Goal: Information Seeking & Learning: Check status

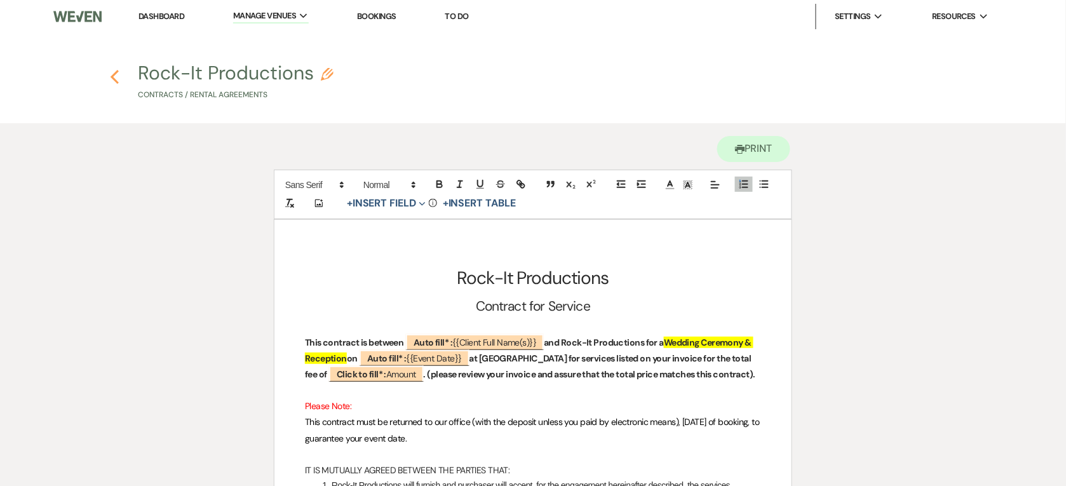
click at [116, 80] on use "button" at bounding box center [115, 77] width 8 height 14
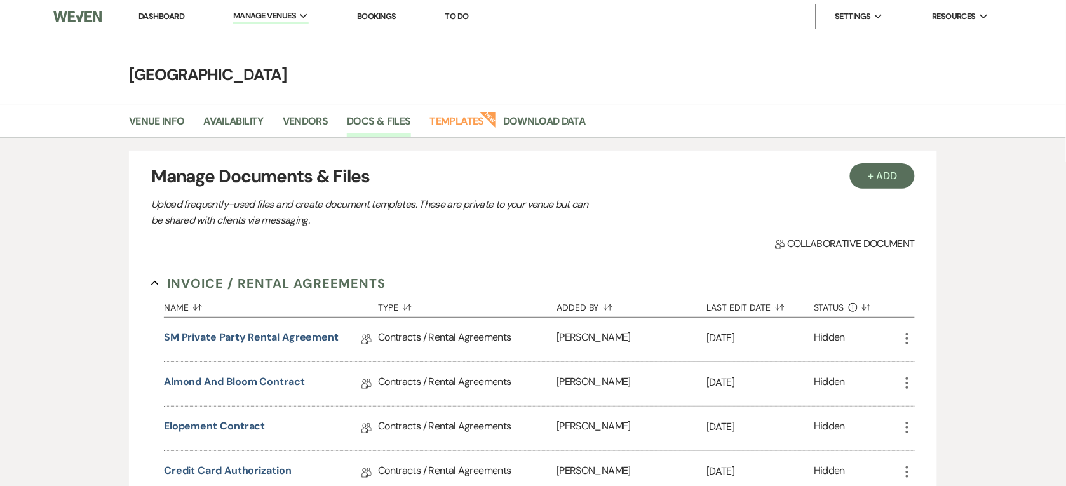
click at [157, 19] on link "Dashboard" at bounding box center [161, 16] width 46 height 11
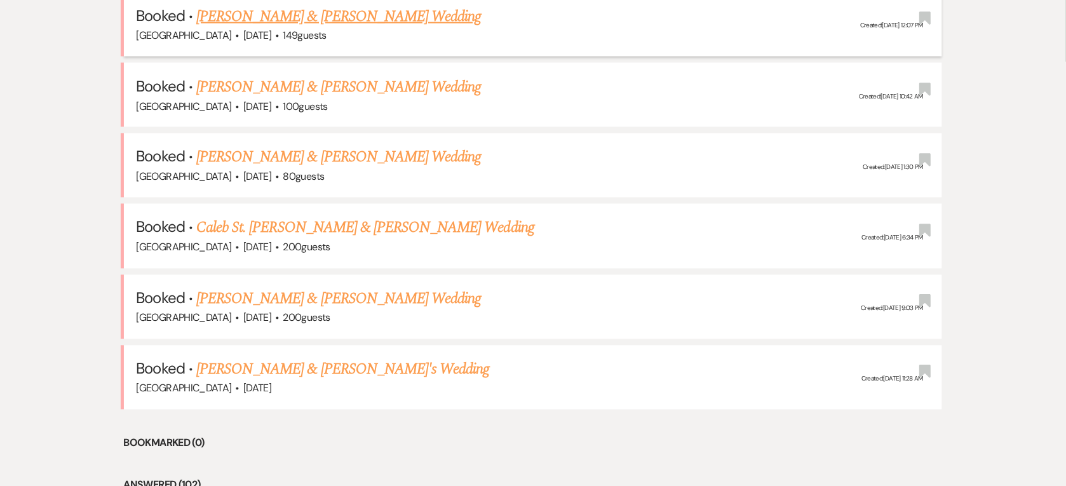
scroll to position [556, 0]
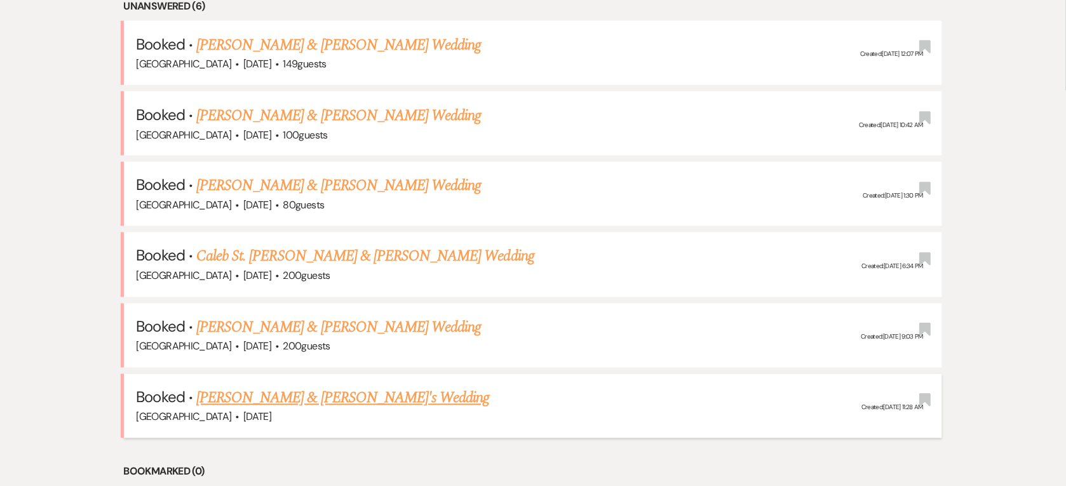
click at [314, 389] on link "[PERSON_NAME] & [PERSON_NAME]'s Wedding" at bounding box center [343, 398] width 294 height 23
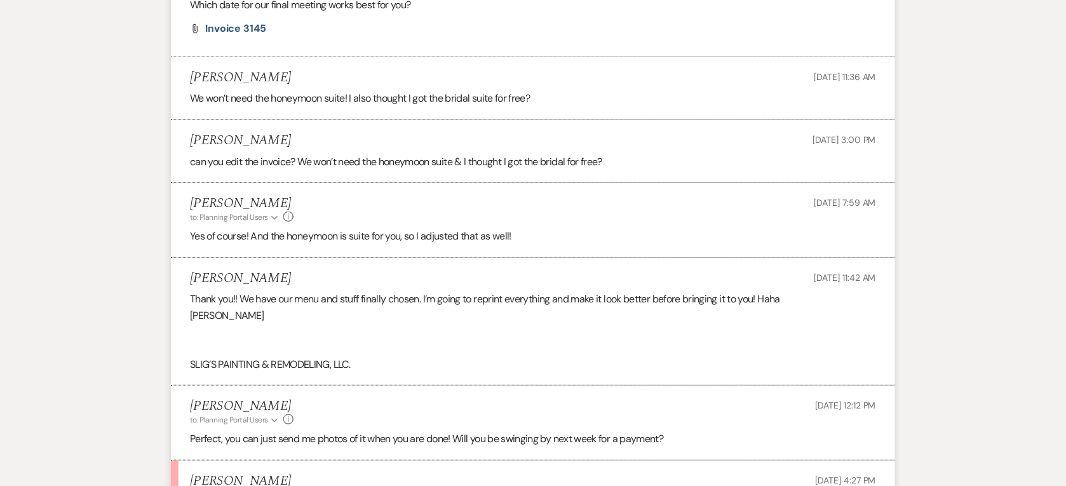
scroll to position [1509, 0]
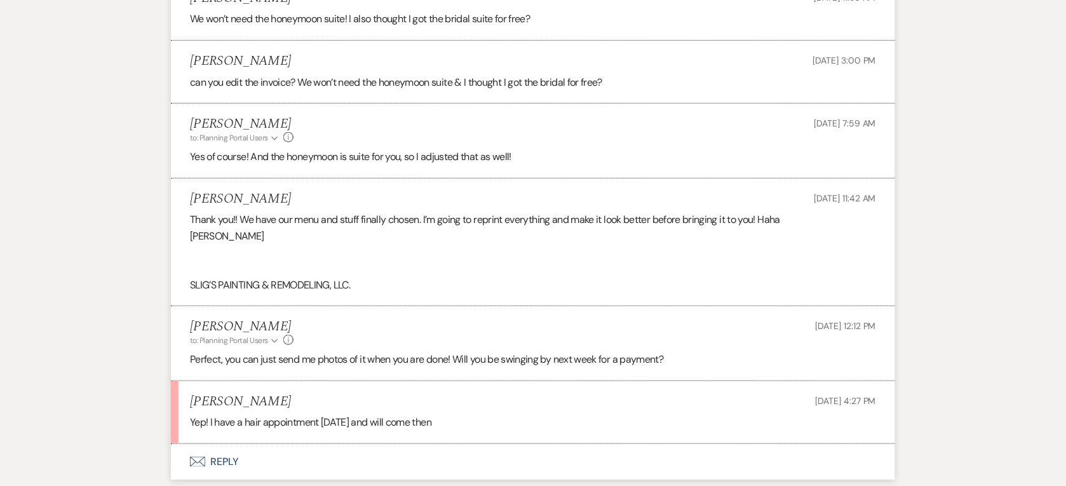
click at [699, 388] on li "[PERSON_NAME] [DATE] 4:27 PM Yep! I have a hair appointment [DATE] and will com…" at bounding box center [533, 412] width 724 height 63
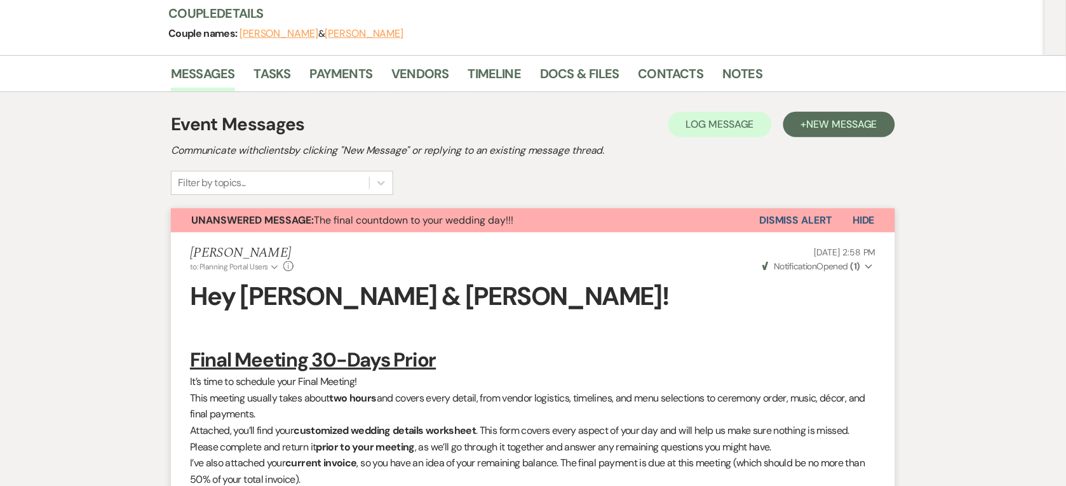
scroll to position [0, 0]
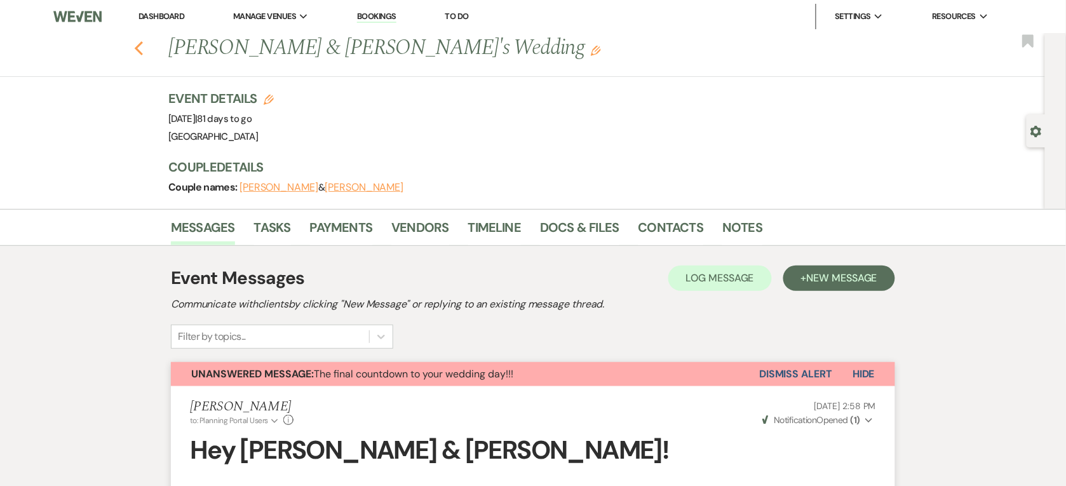
click at [144, 49] on icon "Previous" at bounding box center [139, 48] width 10 height 15
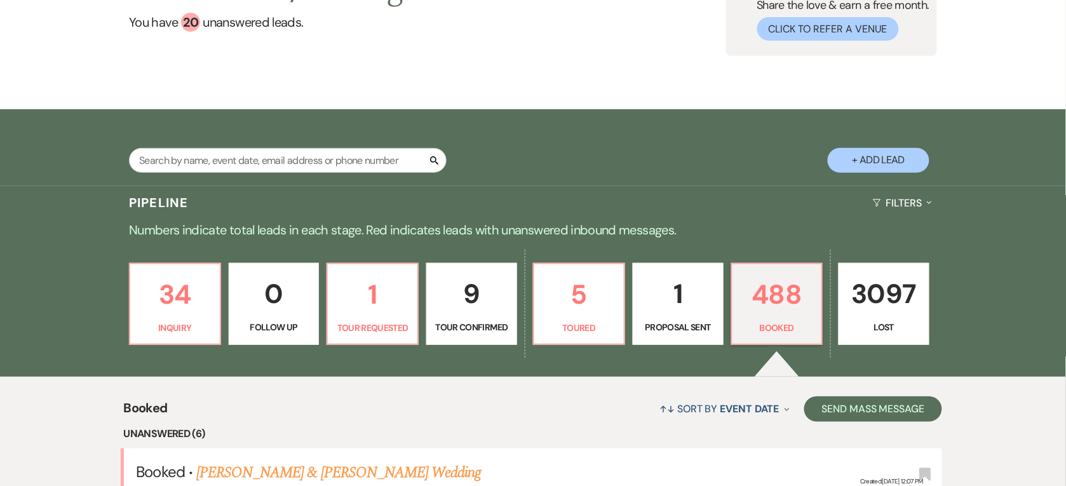
scroll to position [318, 0]
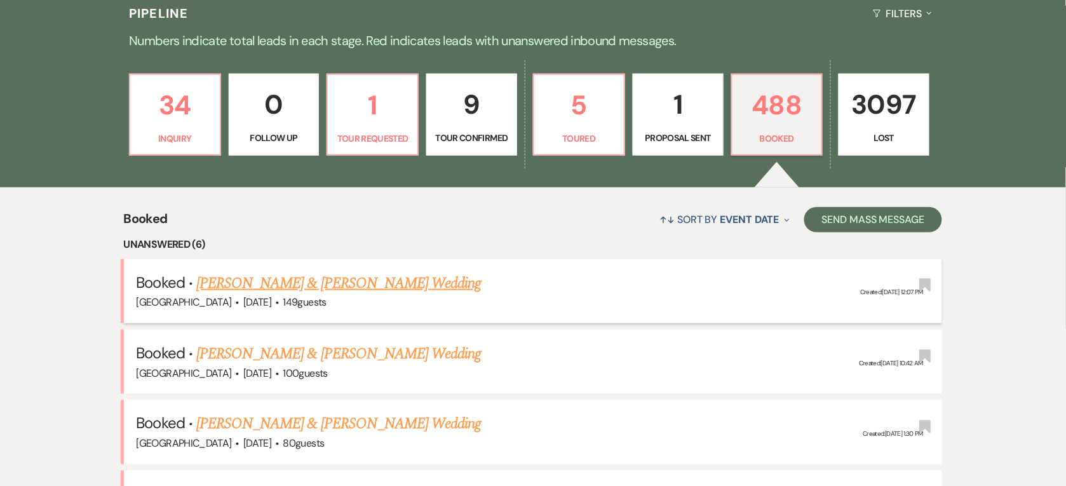
click at [365, 287] on link "[PERSON_NAME] & [PERSON_NAME] Wedding" at bounding box center [338, 283] width 285 height 23
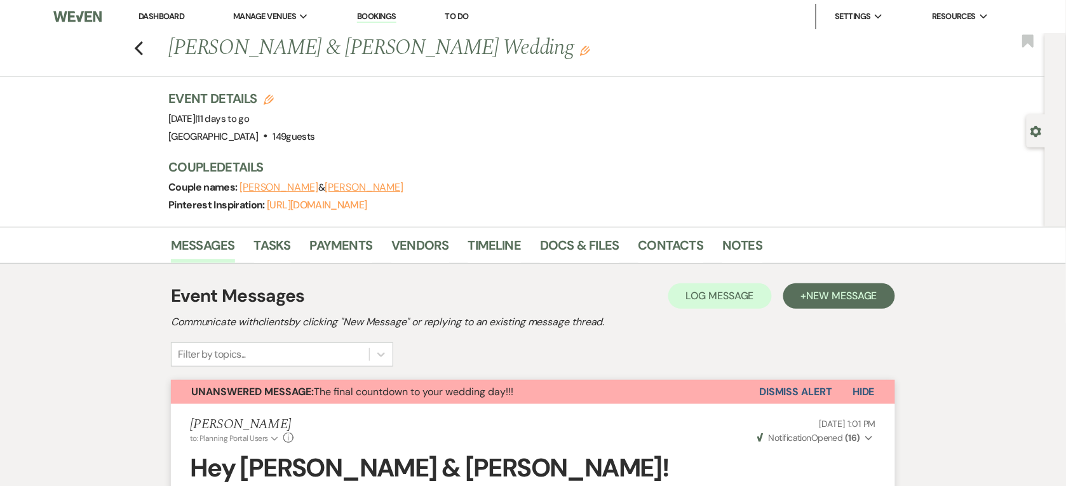
click at [159, 13] on link "Dashboard" at bounding box center [161, 16] width 46 height 11
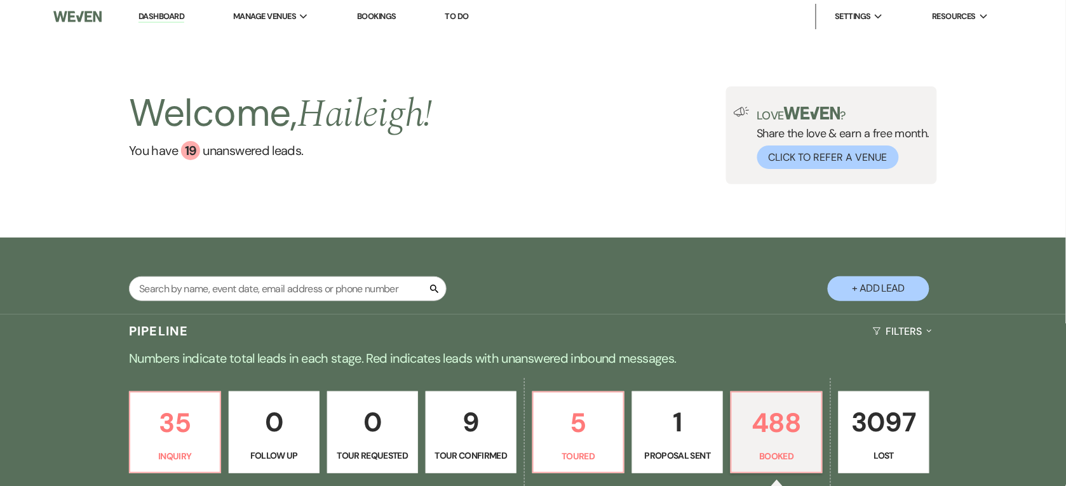
drag, startPoint x: 281, startPoint y: 305, endPoint x: 284, endPoint y: 295, distance: 9.9
click at [283, 303] on div "Search" at bounding box center [288, 293] width 318 height 35
click at [286, 290] on input "text" at bounding box center [288, 288] width 318 height 25
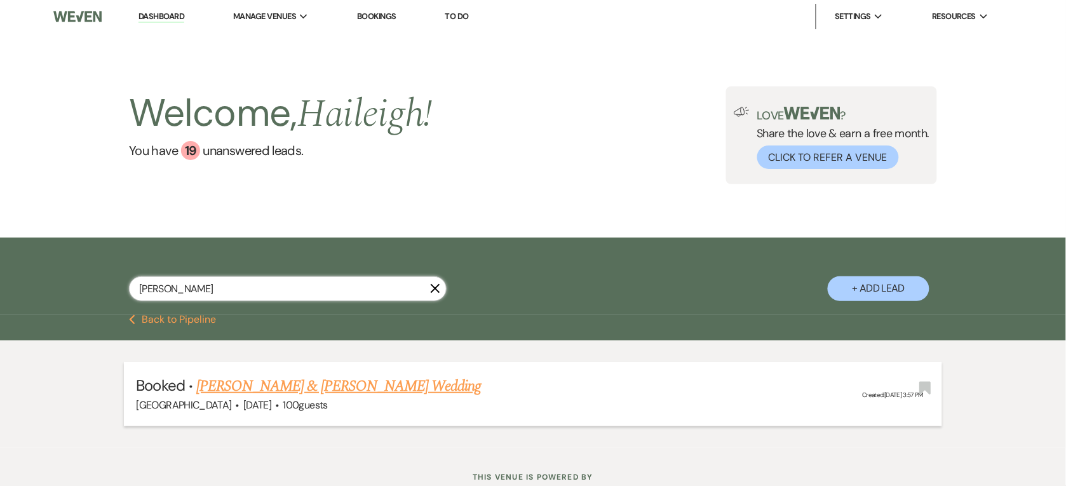
type input "[PERSON_NAME]"
click at [302, 393] on link "[PERSON_NAME] & [PERSON_NAME] Wedding" at bounding box center [338, 386] width 285 height 23
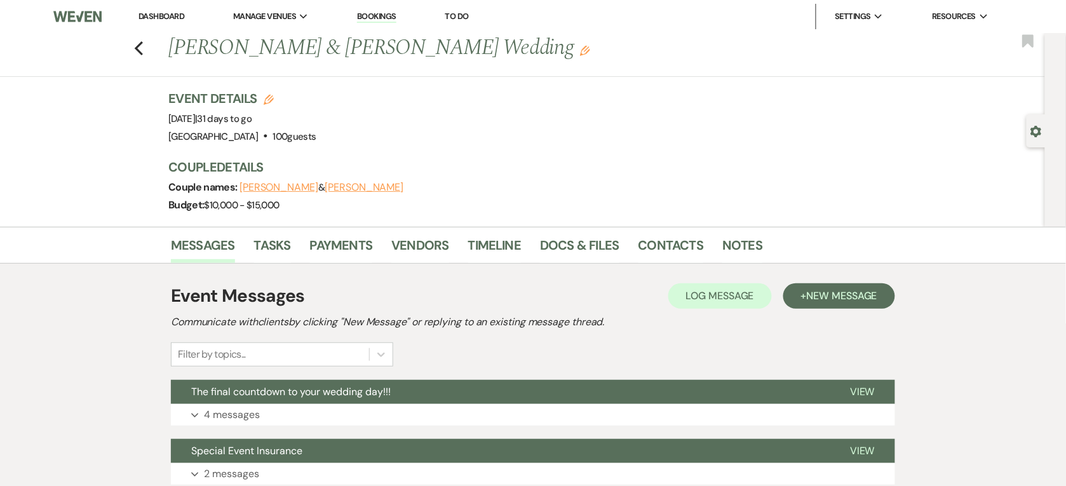
click at [302, 393] on span "The final countdown to your wedding day!!!" at bounding box center [290, 391] width 199 height 13
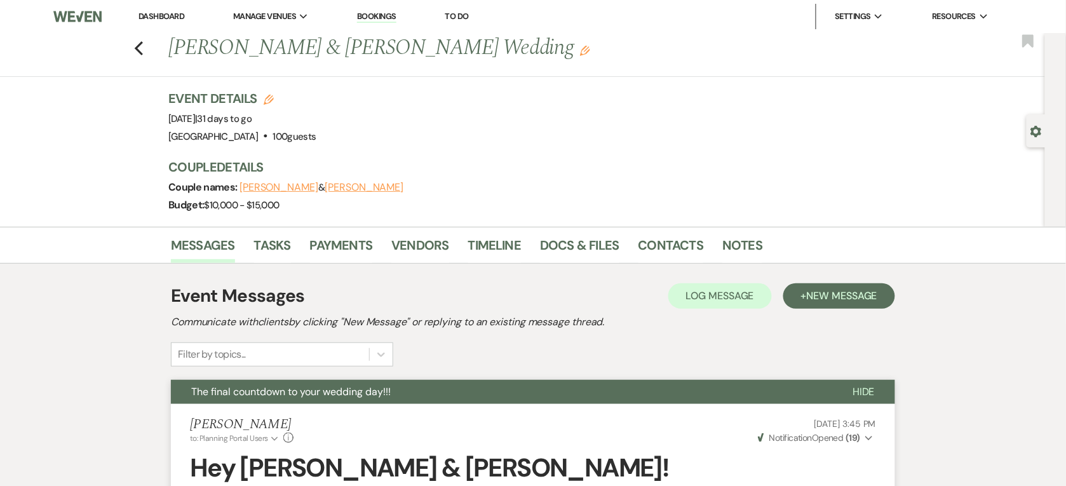
click at [451, 382] on button "The final countdown to your wedding day!!!" at bounding box center [501, 392] width 661 height 24
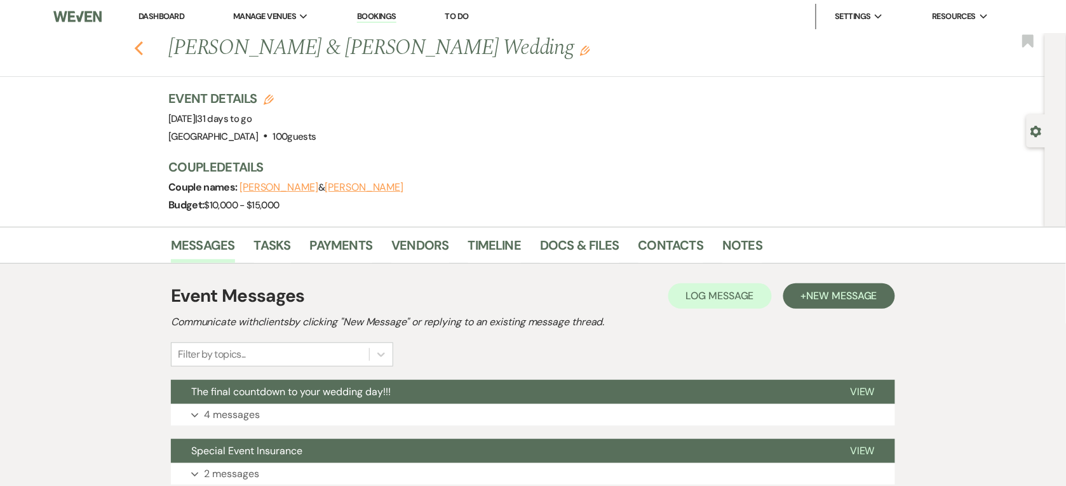
click at [144, 54] on icon "Previous" at bounding box center [139, 48] width 10 height 15
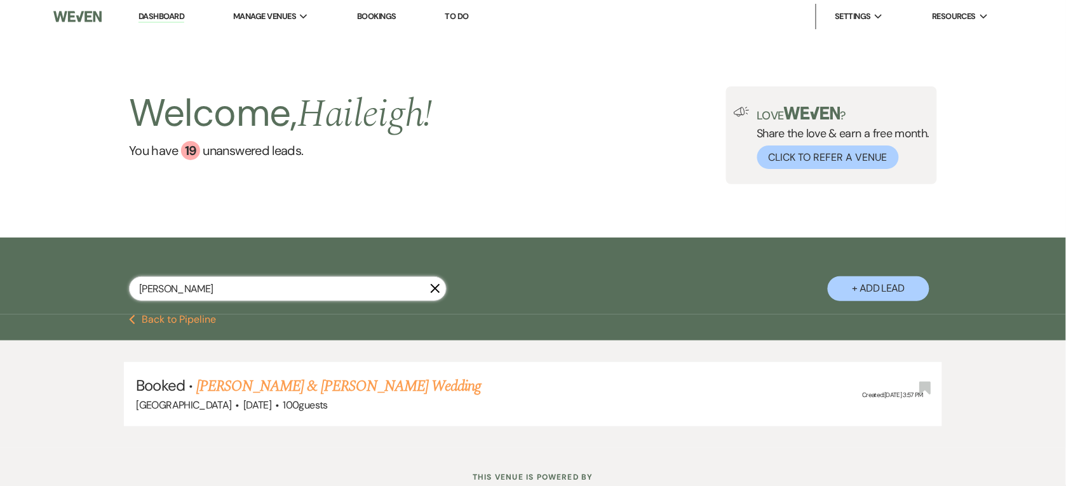
drag, startPoint x: 166, startPoint y: 288, endPoint x: 133, endPoint y: 290, distance: 32.5
click at [133, 290] on input "[PERSON_NAME]" at bounding box center [288, 288] width 318 height 25
type input "[PERSON_NAME]"
click at [236, 372] on li "Booked · [PERSON_NAME] & [PERSON_NAME] Wedding [GEOGRAPHIC_DATA] · [DATE] · 100…" at bounding box center [533, 394] width 819 height 64
click at [236, 388] on link "[PERSON_NAME] & [PERSON_NAME] Wedding" at bounding box center [338, 386] width 285 height 23
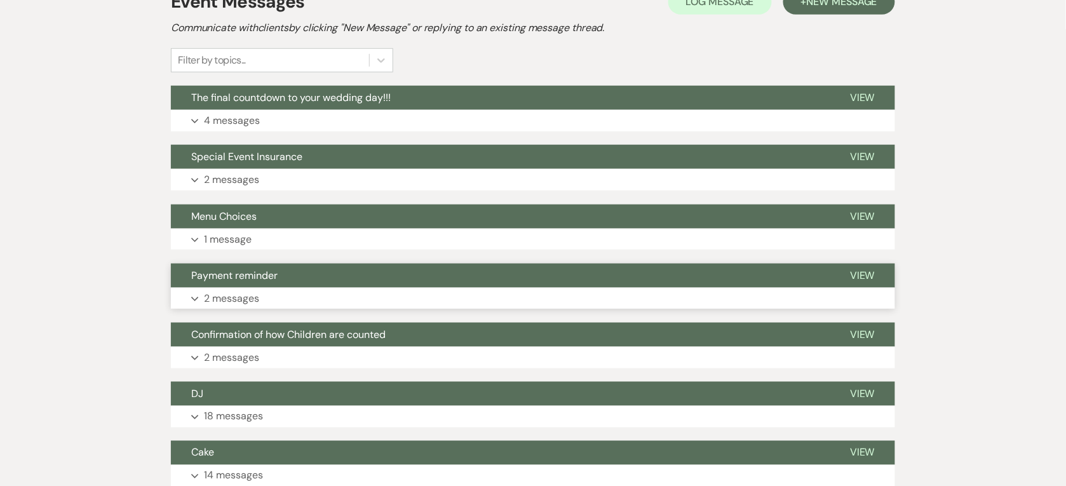
scroll to position [318, 0]
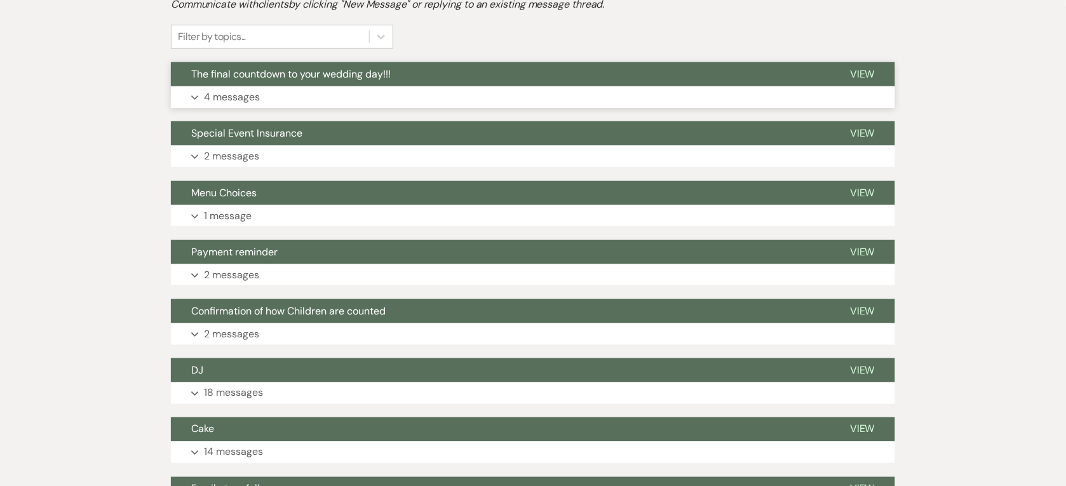
click at [277, 94] on button "Expand 4 messages" at bounding box center [533, 97] width 724 height 22
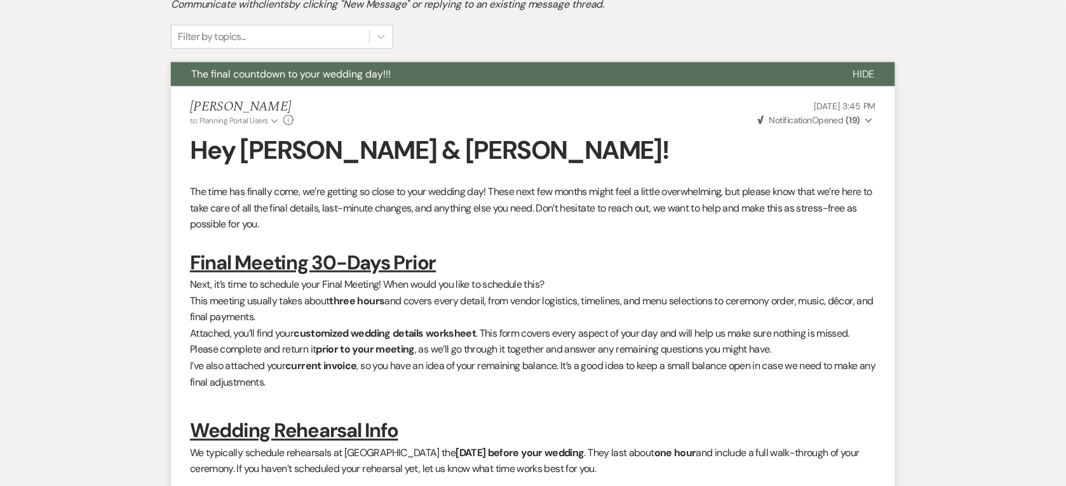
click at [277, 79] on span "The final countdown to your wedding day!!!" at bounding box center [290, 73] width 199 height 13
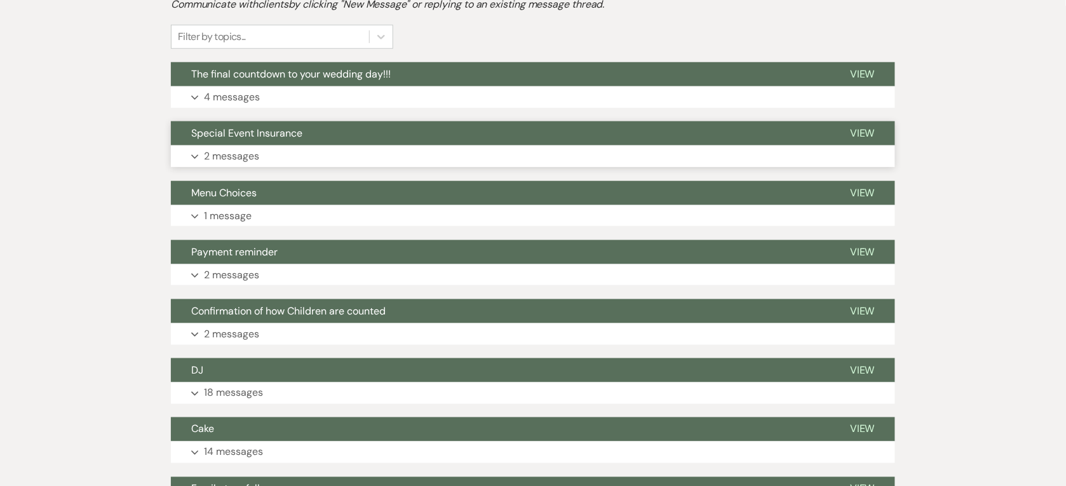
click at [258, 150] on p "2 messages" at bounding box center [231, 156] width 55 height 17
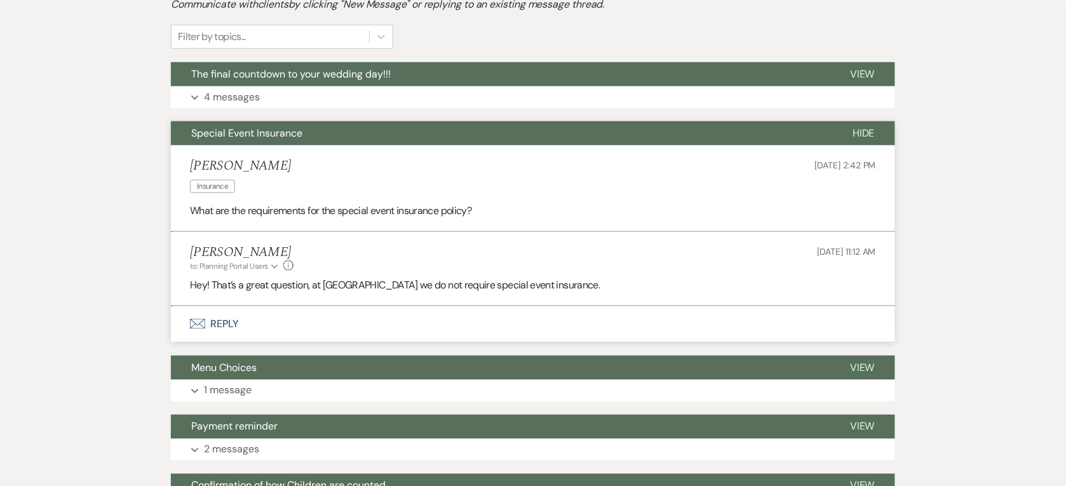
click at [255, 138] on span "Special Event Insurance" at bounding box center [246, 132] width 111 height 13
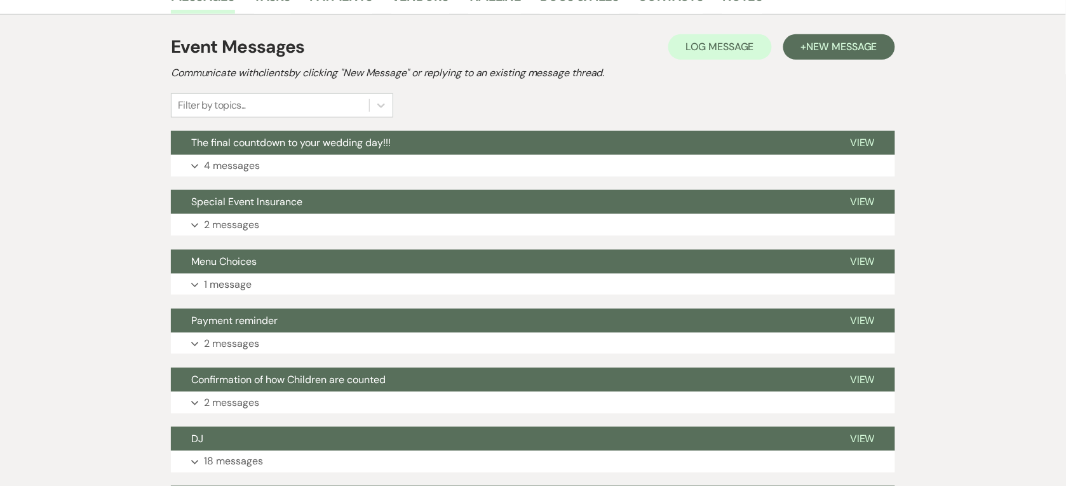
scroll to position [159, 0]
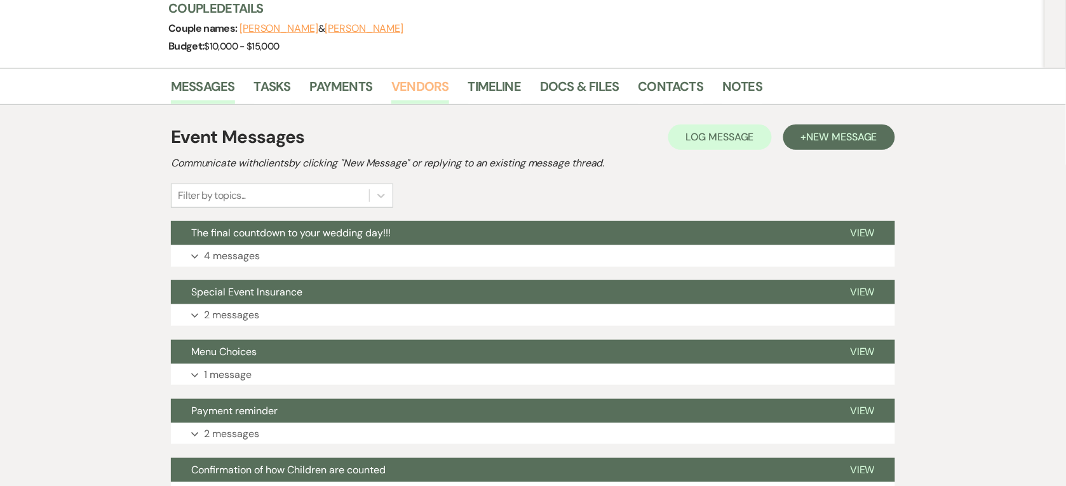
click at [430, 89] on link "Vendors" at bounding box center [419, 90] width 57 height 28
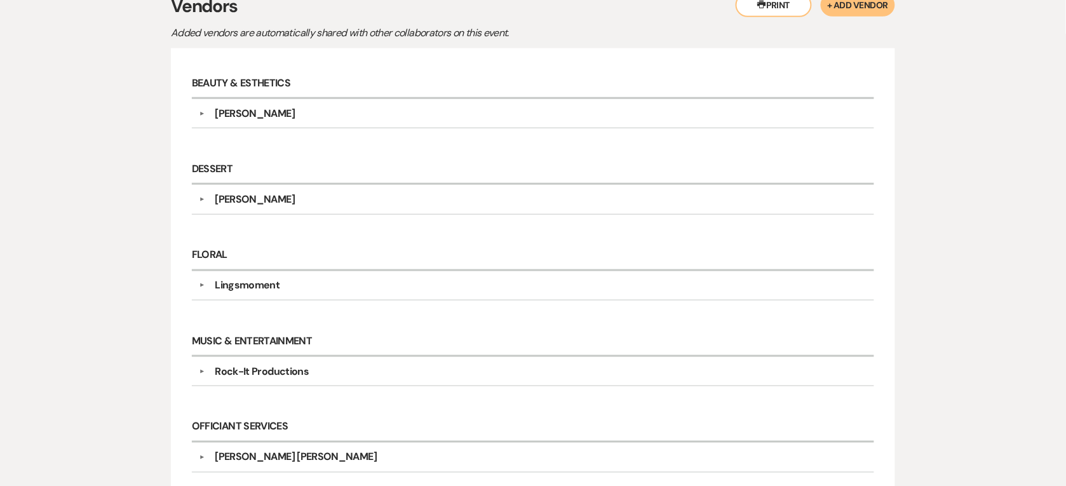
scroll to position [397, 0]
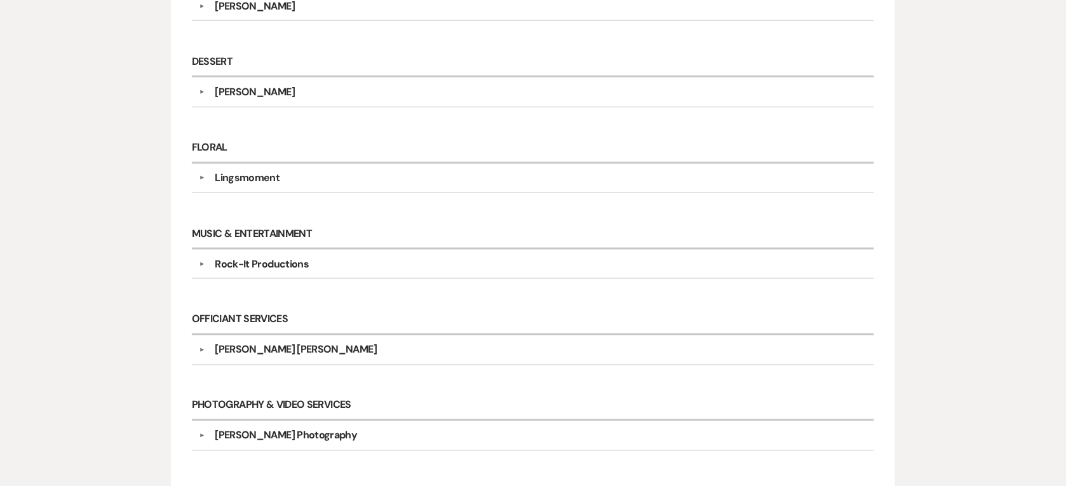
click at [271, 266] on div "Rock-It Productions" at bounding box center [262, 264] width 94 height 15
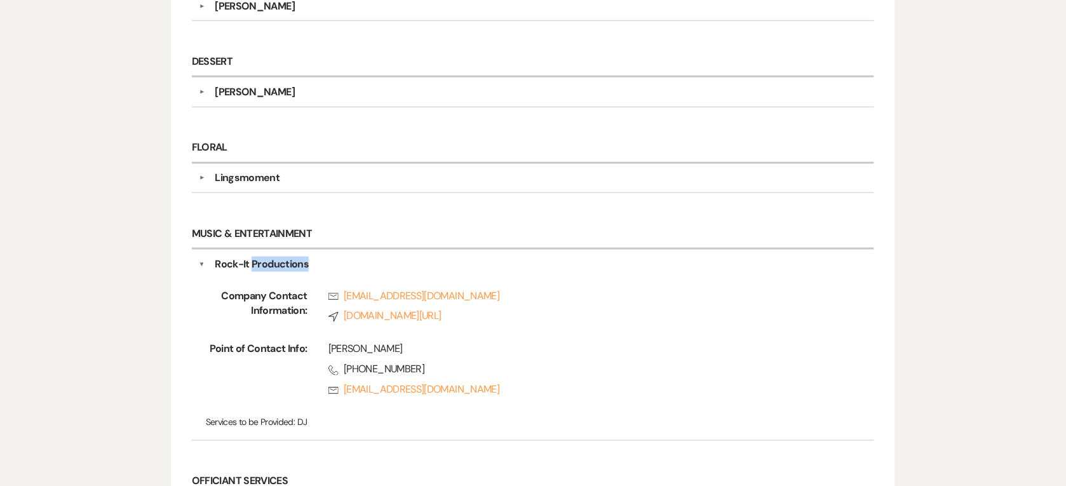
click at [271, 266] on div "Rock-It Productions" at bounding box center [262, 264] width 94 height 15
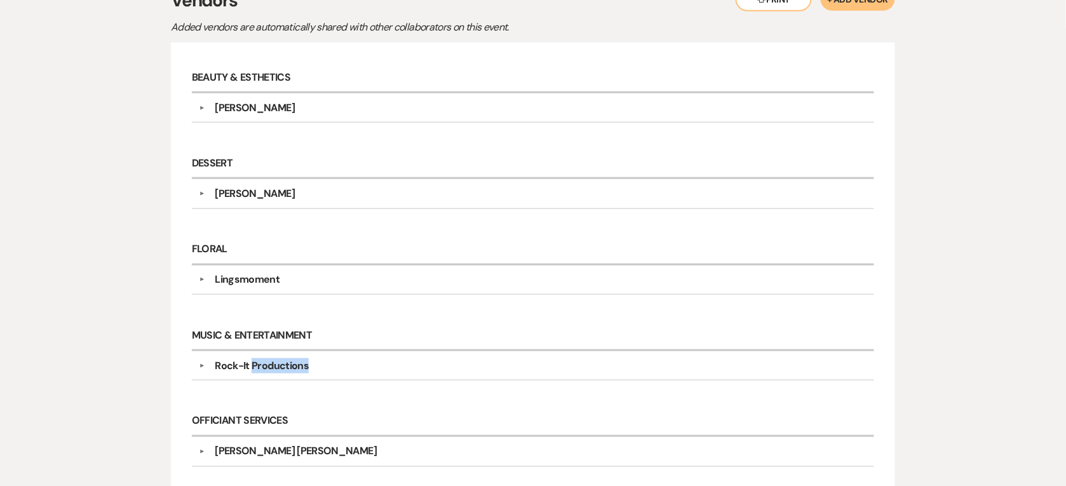
scroll to position [318, 0]
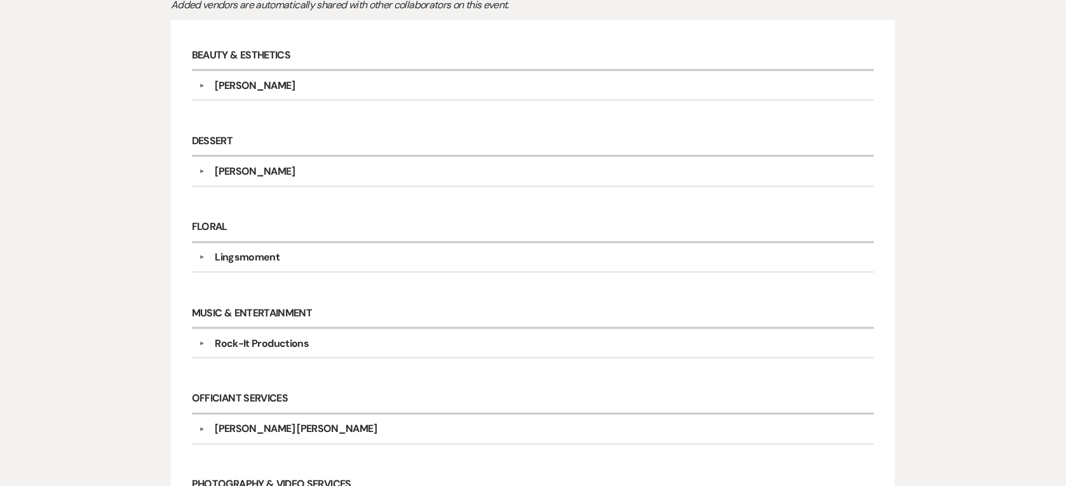
click at [262, 265] on div "Lingsmoment" at bounding box center [247, 257] width 65 height 15
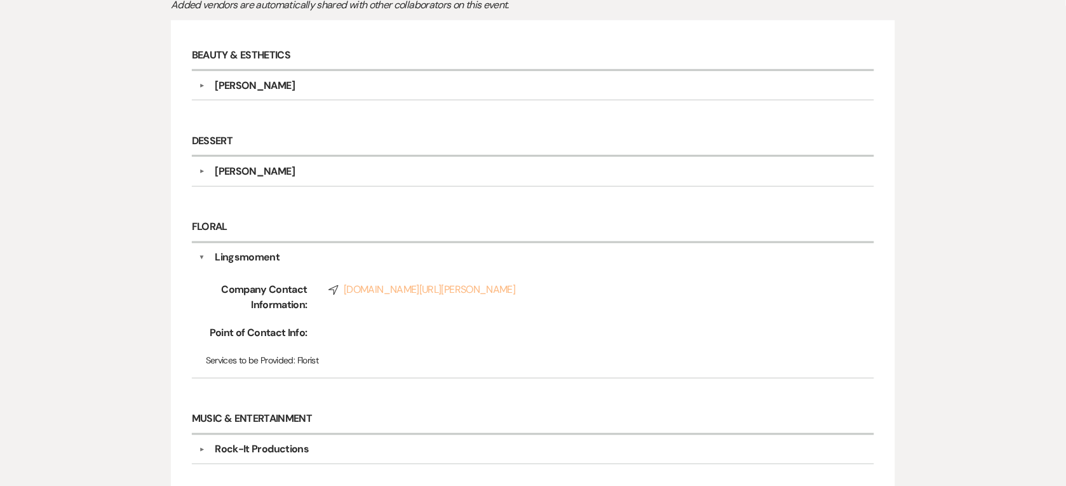
click at [469, 293] on link "Compass [DOMAIN_NAME][URL][PERSON_NAME]" at bounding box center [581, 289] width 506 height 15
click at [257, 254] on div "Lingsmoment" at bounding box center [247, 257] width 65 height 15
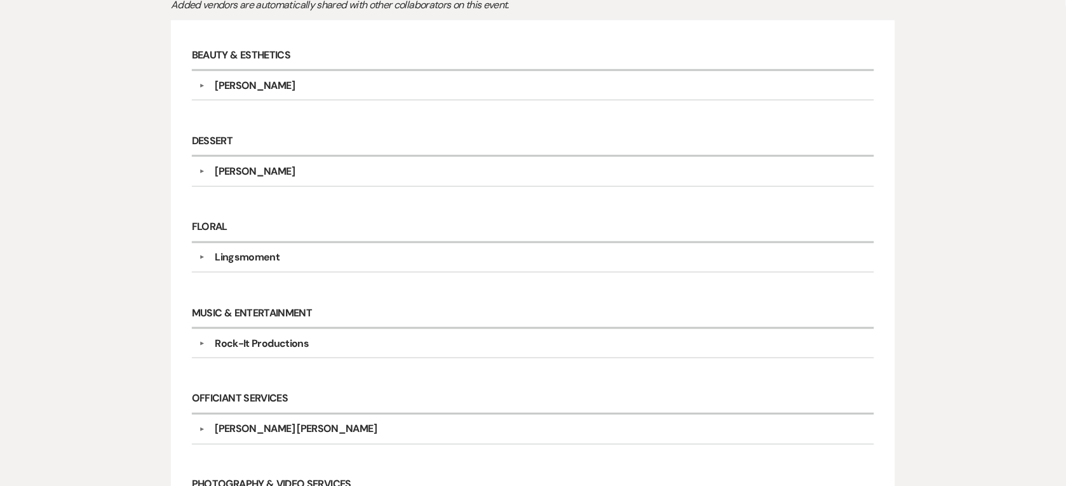
click at [245, 251] on div "Lingsmoment" at bounding box center [247, 257] width 65 height 15
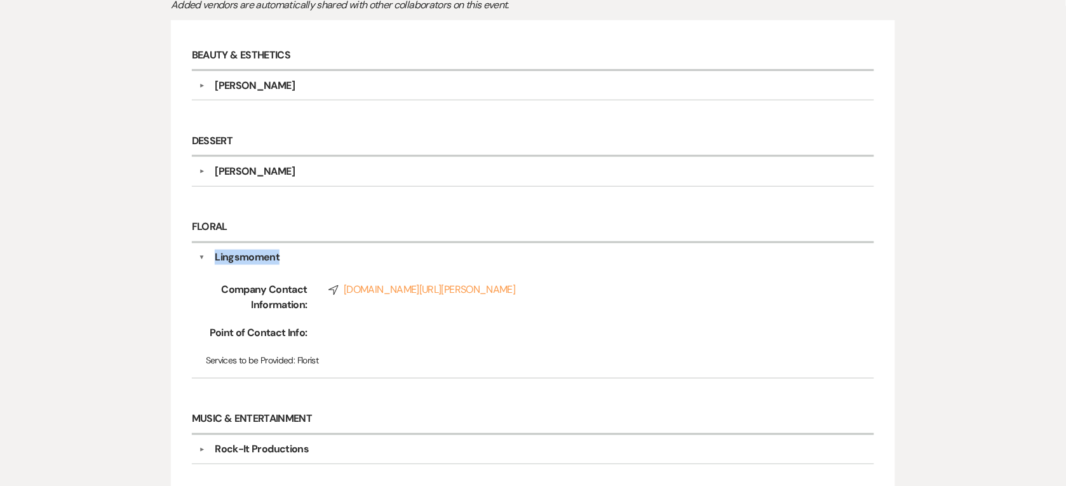
click at [245, 251] on div "Lingsmoment" at bounding box center [247, 257] width 65 height 15
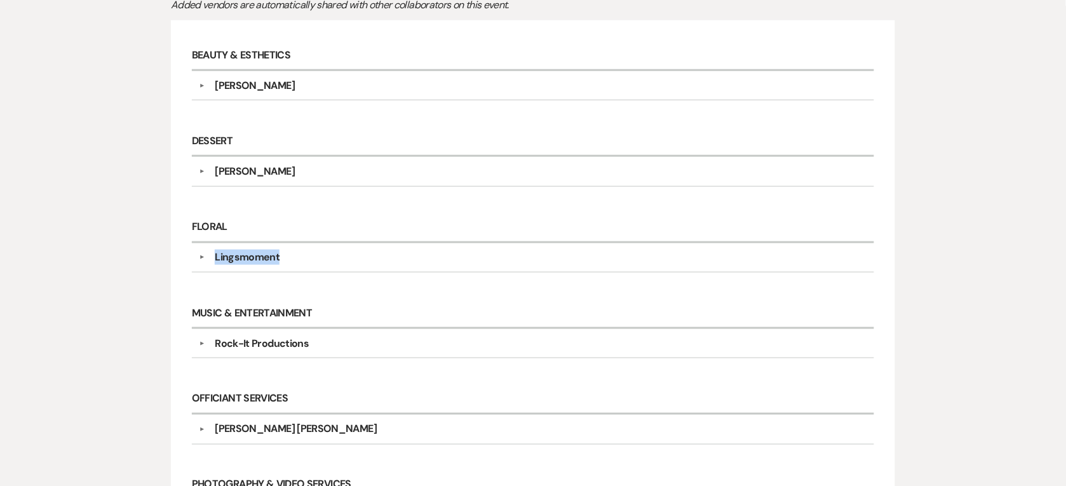
click at [245, 251] on div "Lingsmoment" at bounding box center [247, 257] width 65 height 15
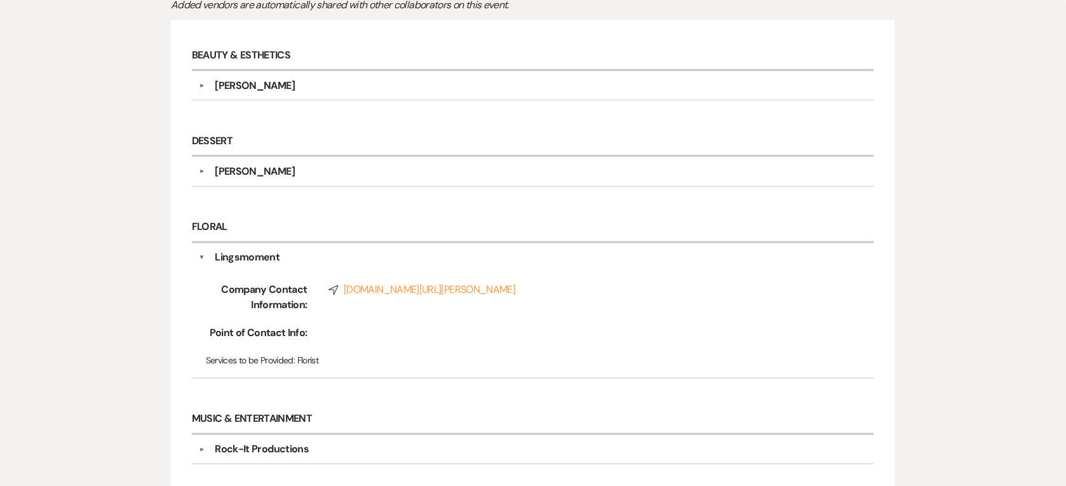
drag, startPoint x: 245, startPoint y: 251, endPoint x: 245, endPoint y: 76, distance: 174.7
click at [245, 76] on div "▼ [PERSON_NAME] Point of Contact Info: [PERSON_NAME] Phone [PHONE_NUMBER] Servi…" at bounding box center [533, 85] width 682 height 29
click at [245, 86] on div "[PERSON_NAME]" at bounding box center [255, 85] width 80 height 15
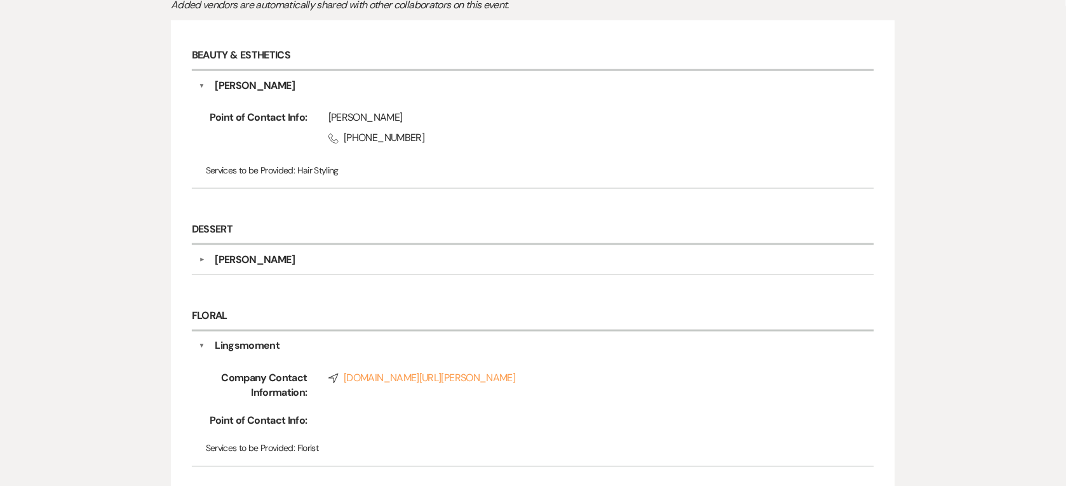
click at [245, 86] on div "[PERSON_NAME]" at bounding box center [255, 85] width 80 height 15
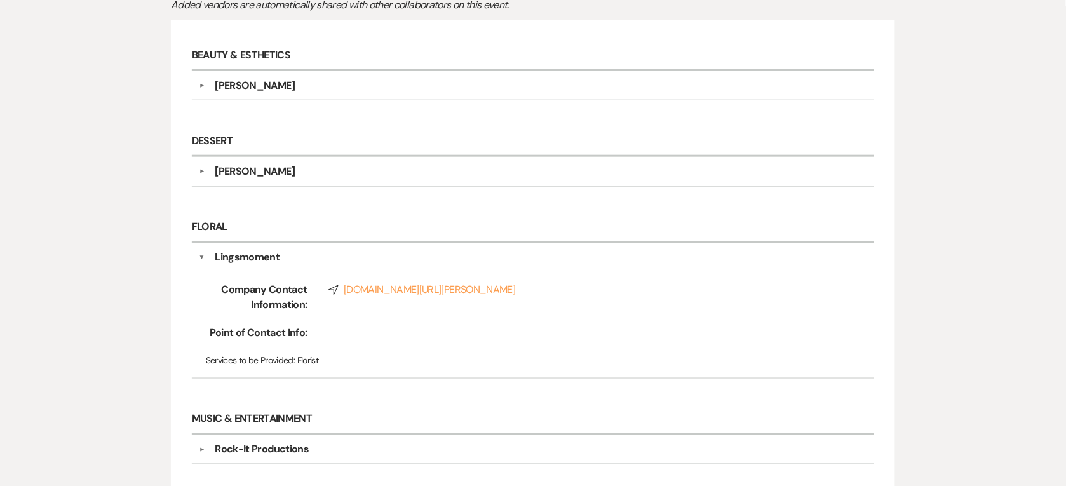
click at [262, 265] on div "Lingsmoment" at bounding box center [247, 257] width 65 height 15
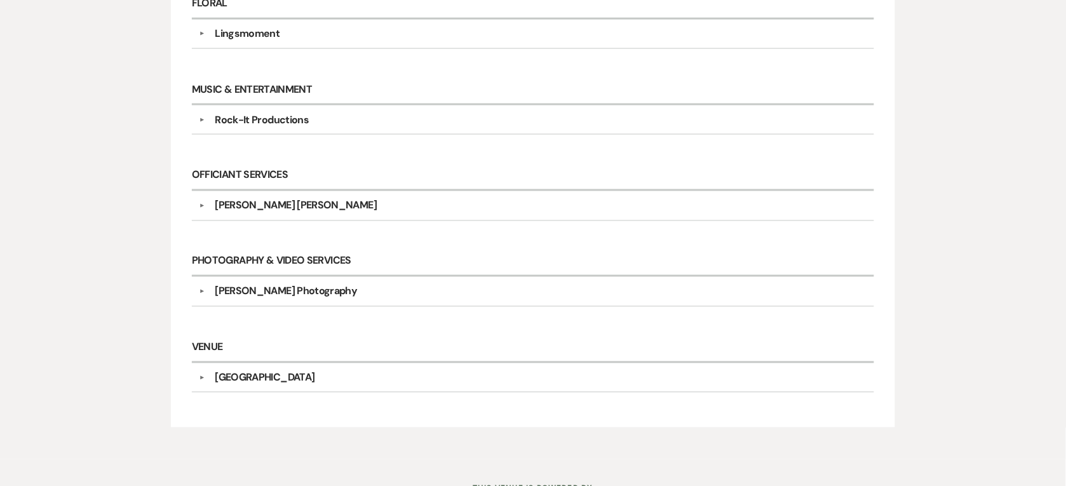
scroll to position [556, 0]
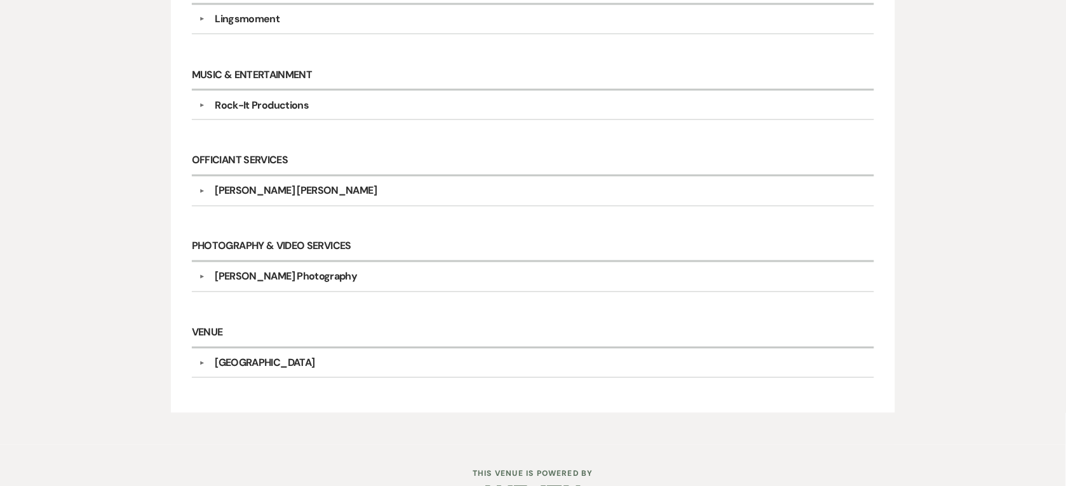
click at [246, 191] on div "[PERSON_NAME] [PERSON_NAME]" at bounding box center [296, 191] width 162 height 15
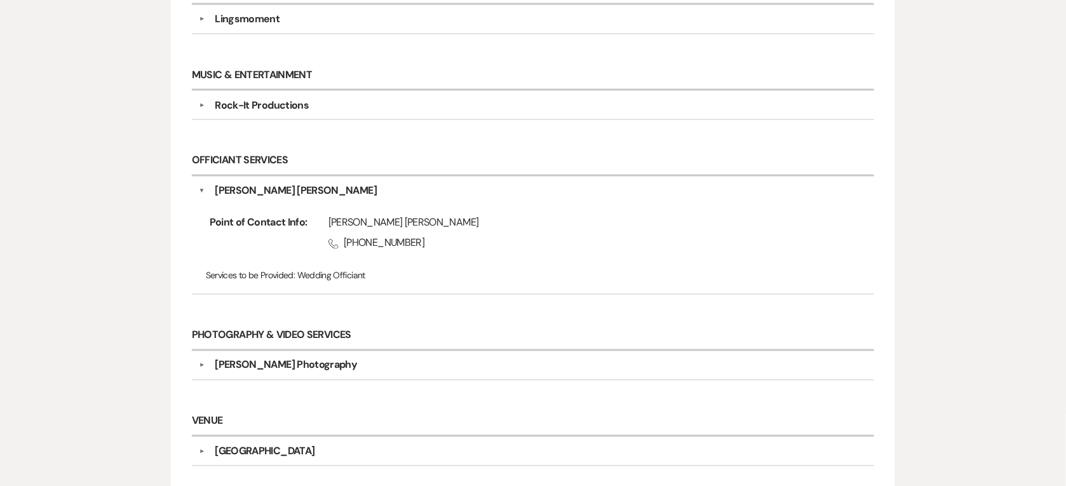
click at [246, 191] on div "[PERSON_NAME] [PERSON_NAME]" at bounding box center [296, 191] width 162 height 15
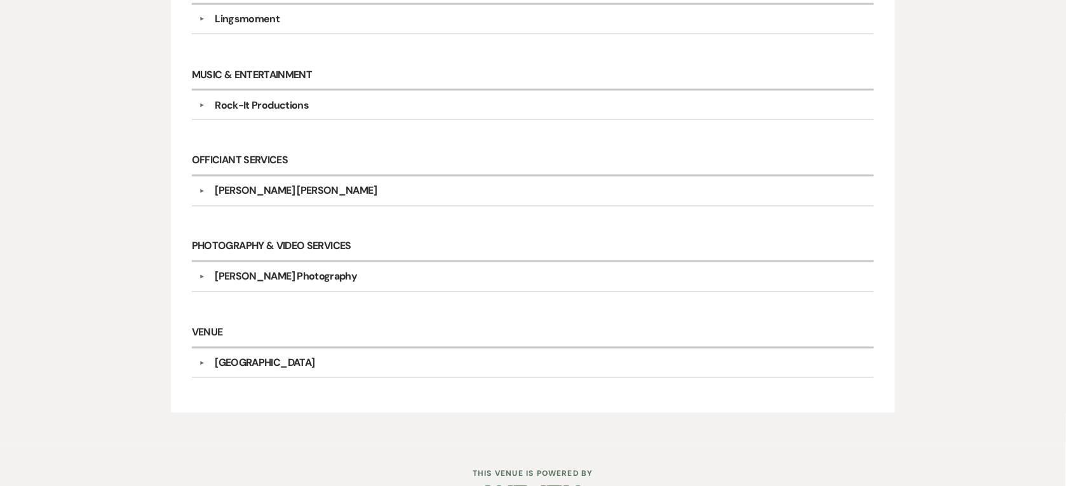
click at [257, 283] on div "[PERSON_NAME] Photography" at bounding box center [286, 276] width 142 height 15
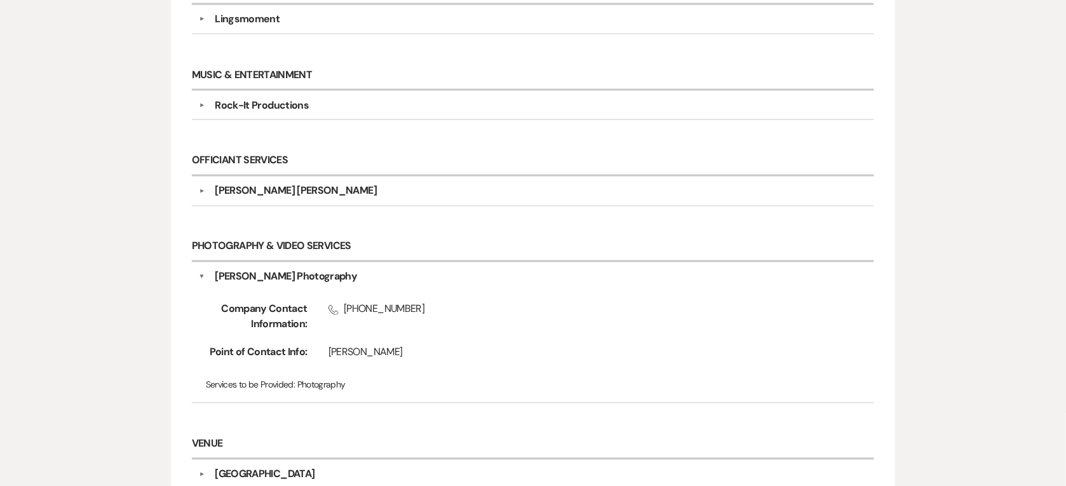
click at [257, 283] on div "[PERSON_NAME] Photography" at bounding box center [286, 276] width 142 height 15
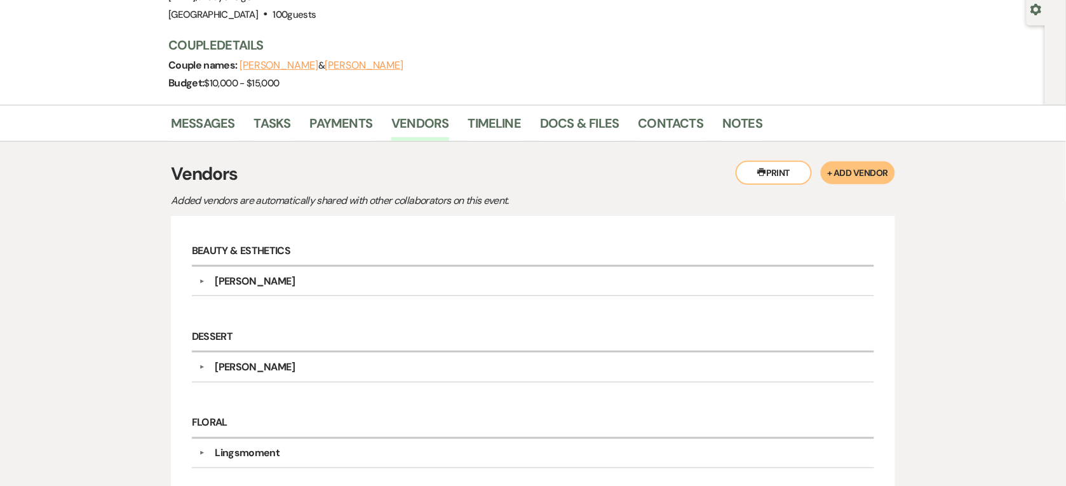
scroll to position [0, 0]
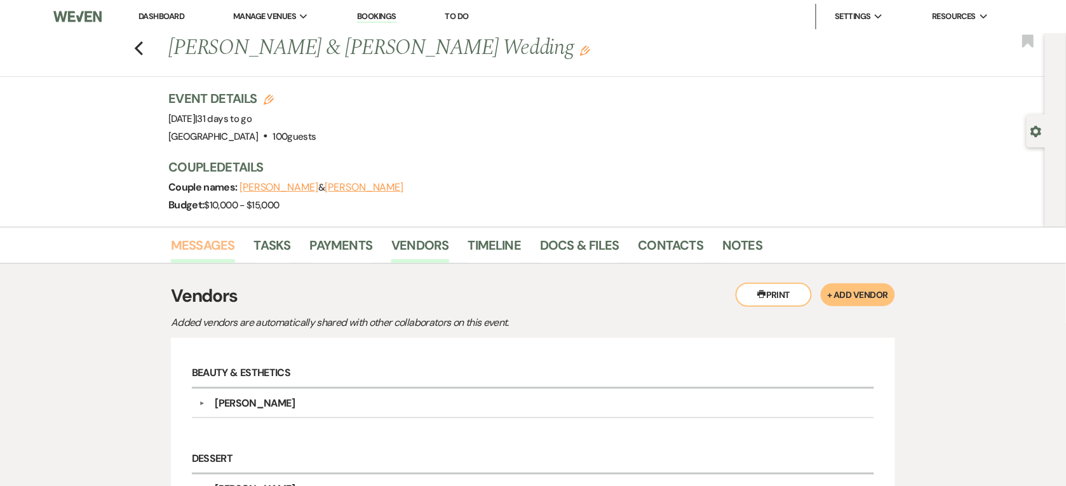
click at [204, 252] on link "Messages" at bounding box center [203, 249] width 64 height 28
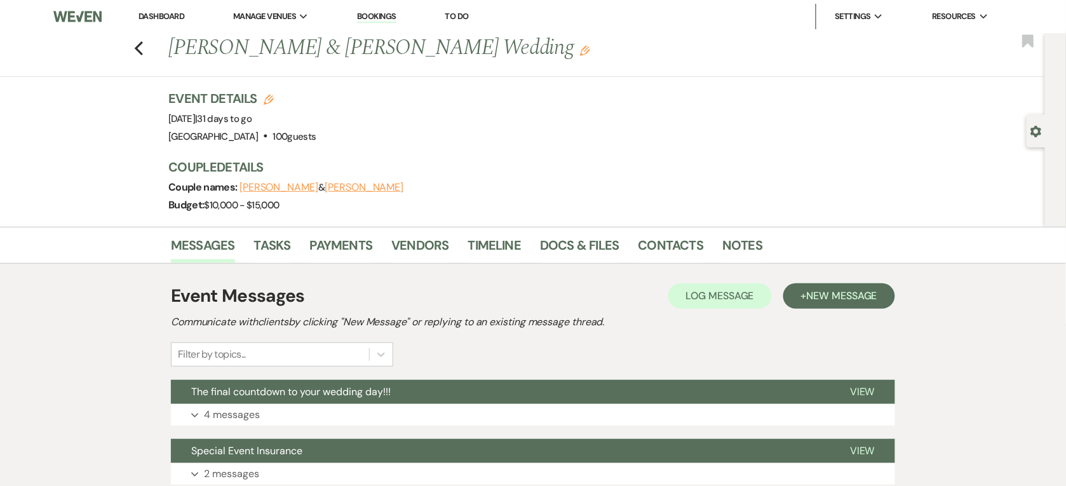
click at [154, 15] on link "Dashboard" at bounding box center [161, 16] width 46 height 11
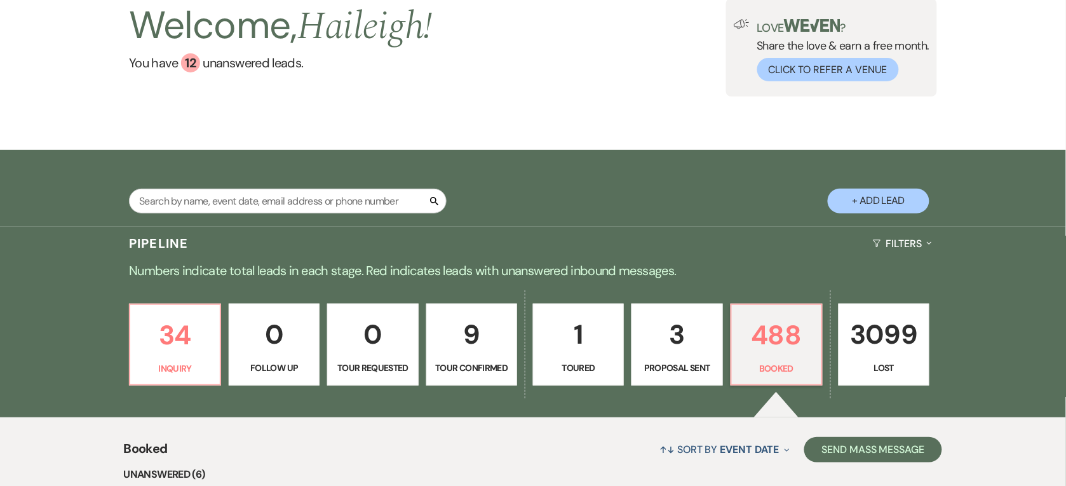
scroll to position [79, 0]
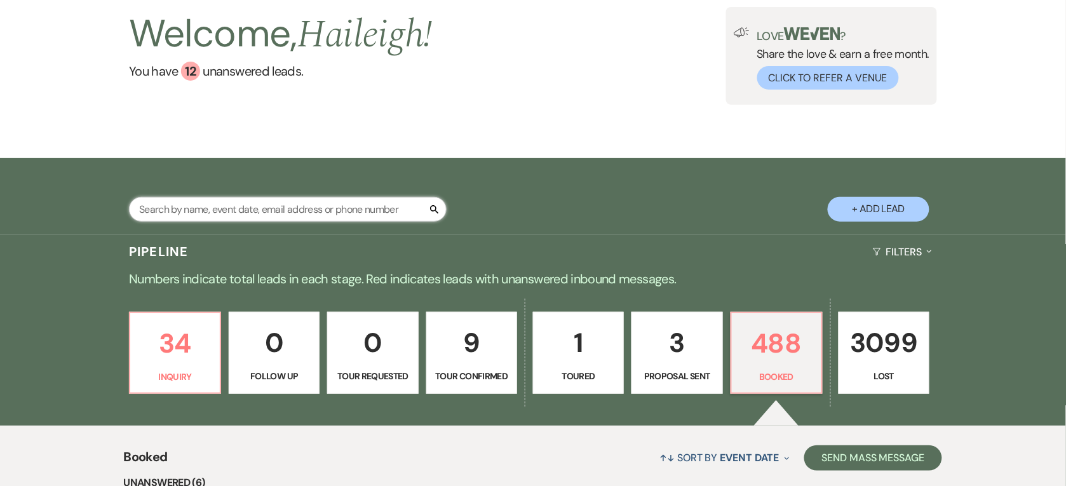
click at [335, 204] on input "text" at bounding box center [288, 209] width 318 height 25
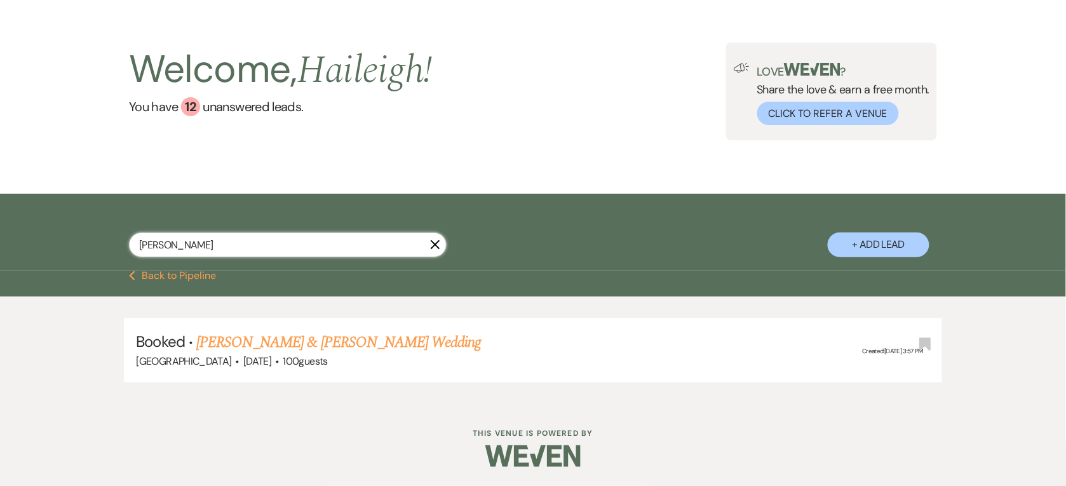
scroll to position [43, 0]
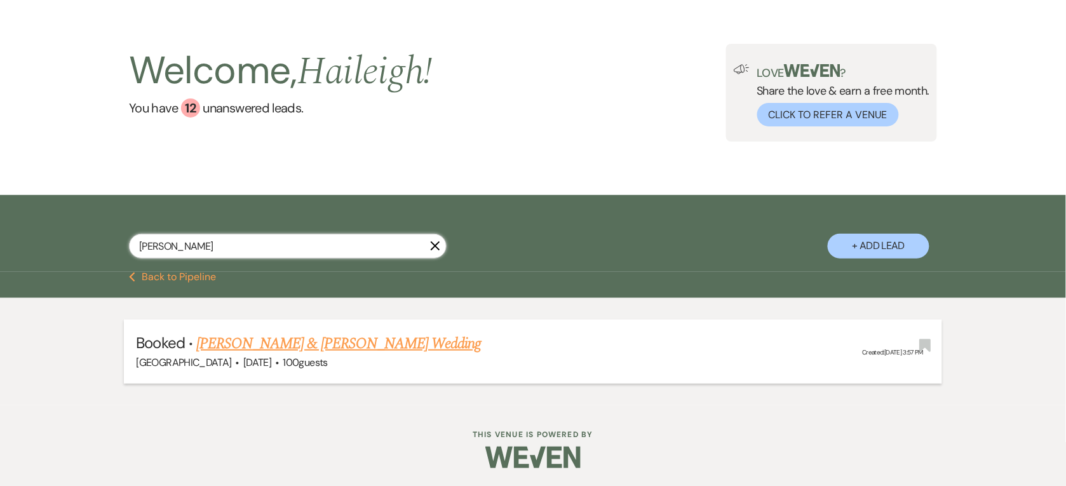
type input "[PERSON_NAME]"
click at [323, 334] on link "[PERSON_NAME] & [PERSON_NAME] Wedding" at bounding box center [338, 343] width 285 height 23
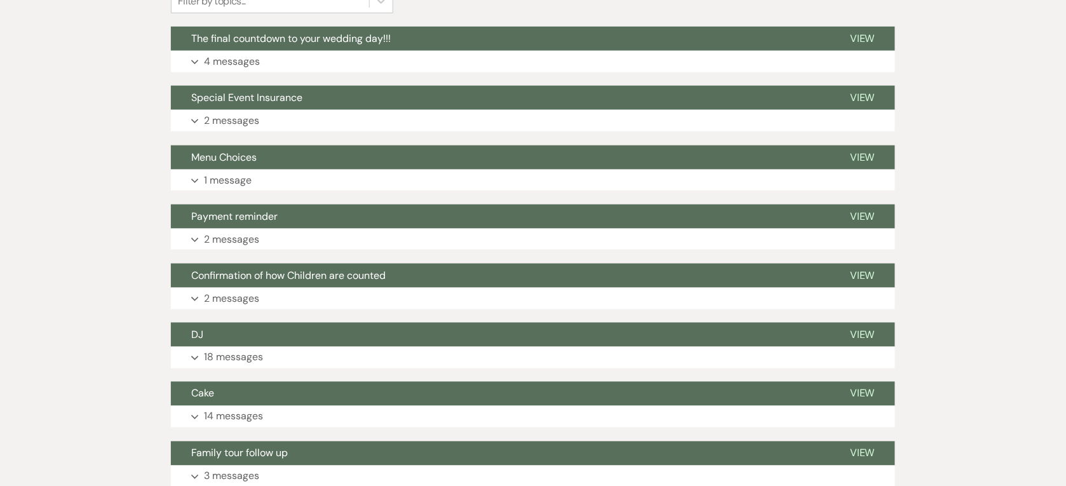
scroll to position [360, 0]
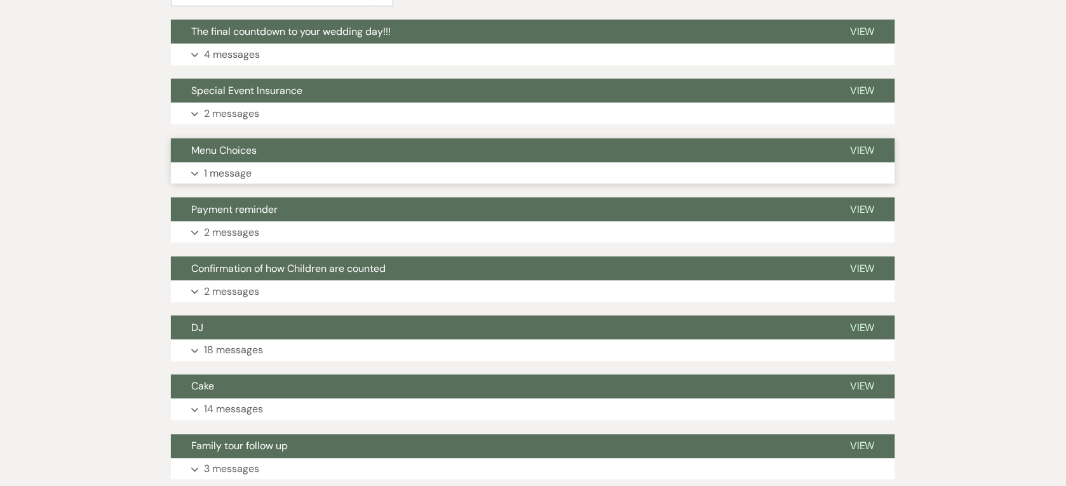
click at [281, 157] on button "Menu Choices" at bounding box center [500, 150] width 659 height 24
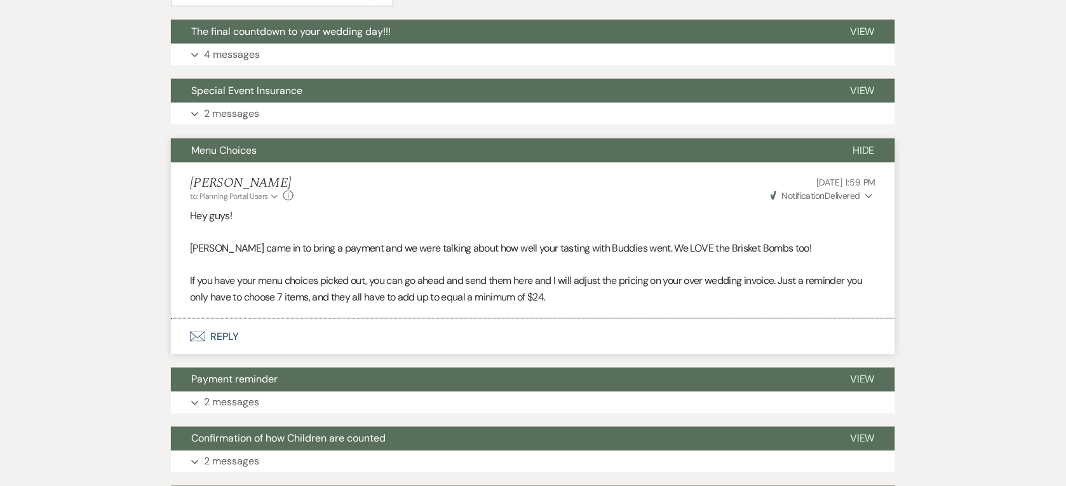
click at [281, 157] on button "Menu Choices" at bounding box center [501, 150] width 661 height 24
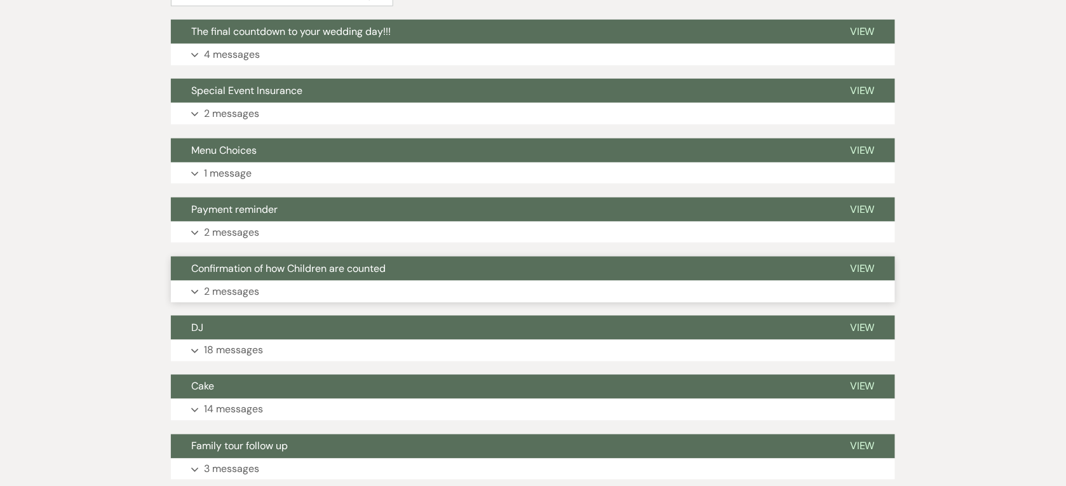
click at [259, 274] on span "Confirmation of how Children are counted" at bounding box center [288, 268] width 194 height 13
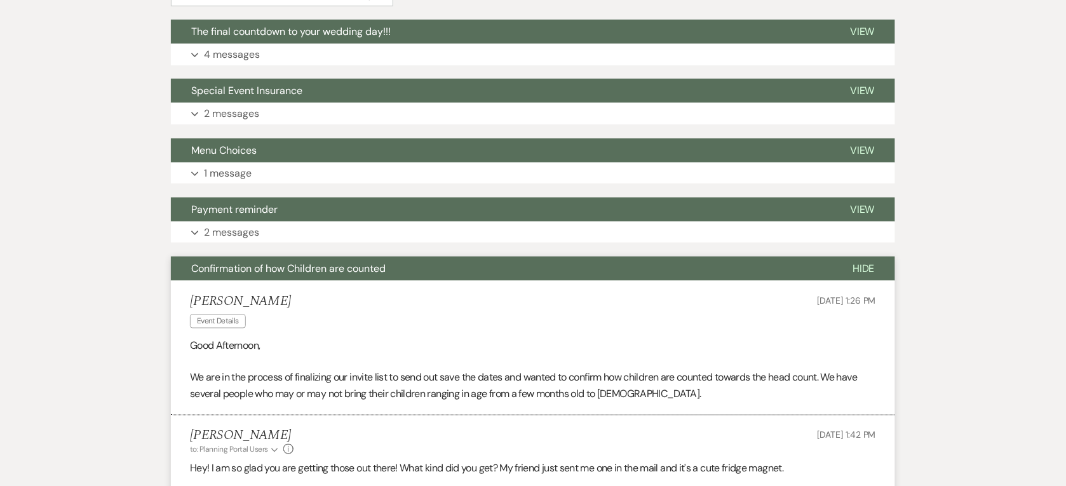
click at [259, 274] on span "Confirmation of how Children are counted" at bounding box center [288, 268] width 194 height 13
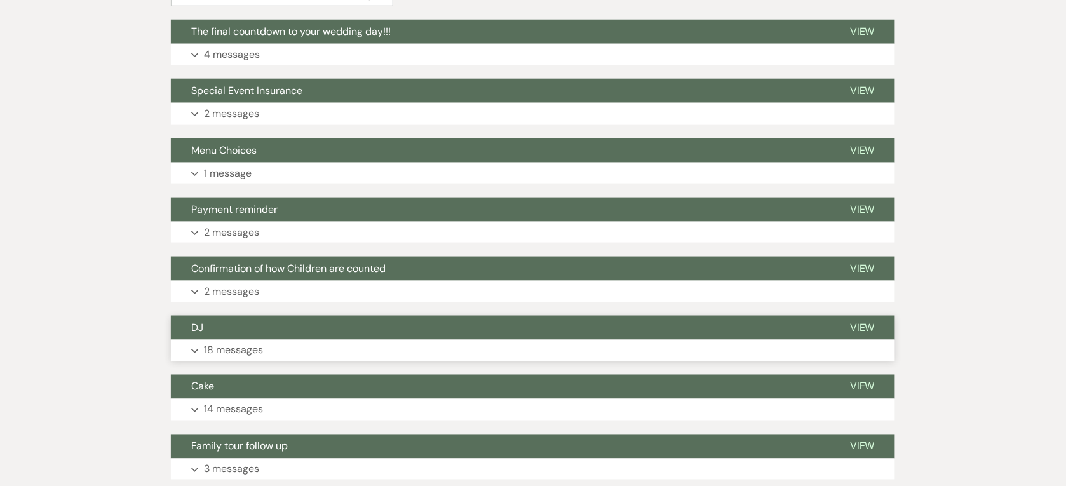
click at [249, 325] on button "DJ" at bounding box center [500, 328] width 659 height 24
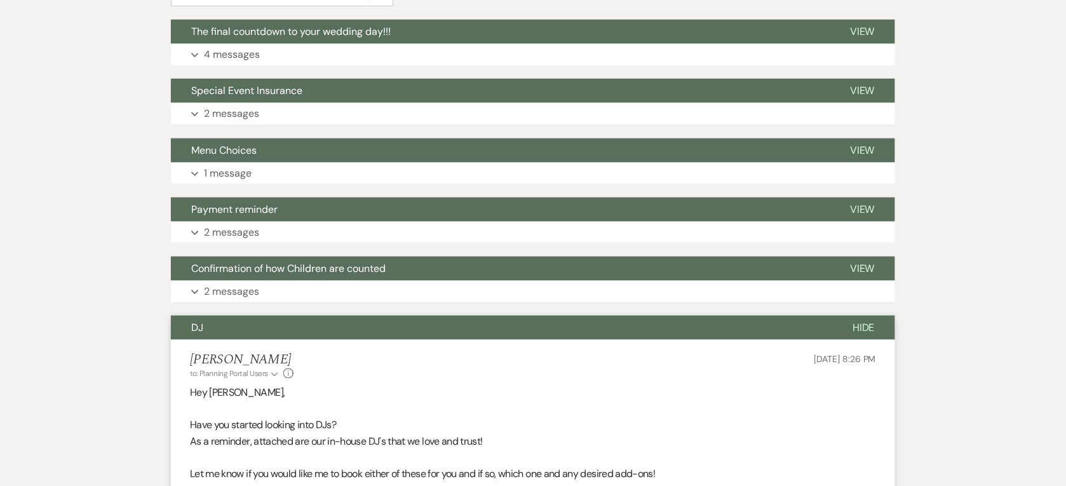
click at [249, 325] on button "DJ" at bounding box center [501, 328] width 661 height 24
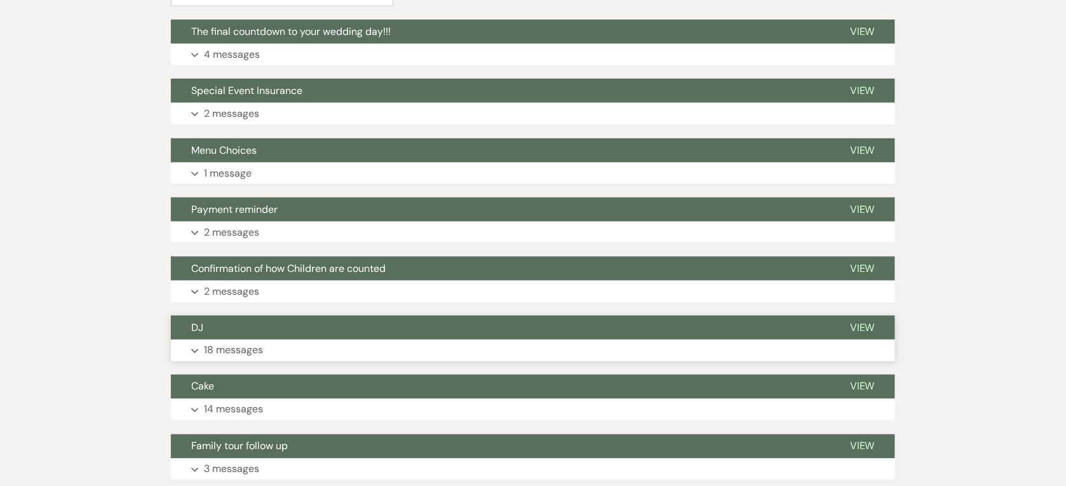
click at [249, 325] on button "DJ" at bounding box center [500, 328] width 659 height 24
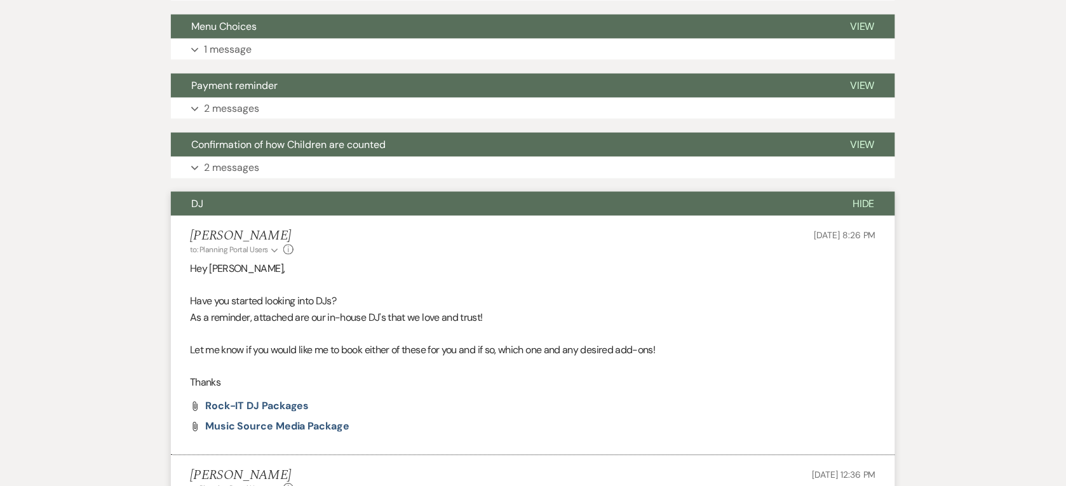
scroll to position [281, 0]
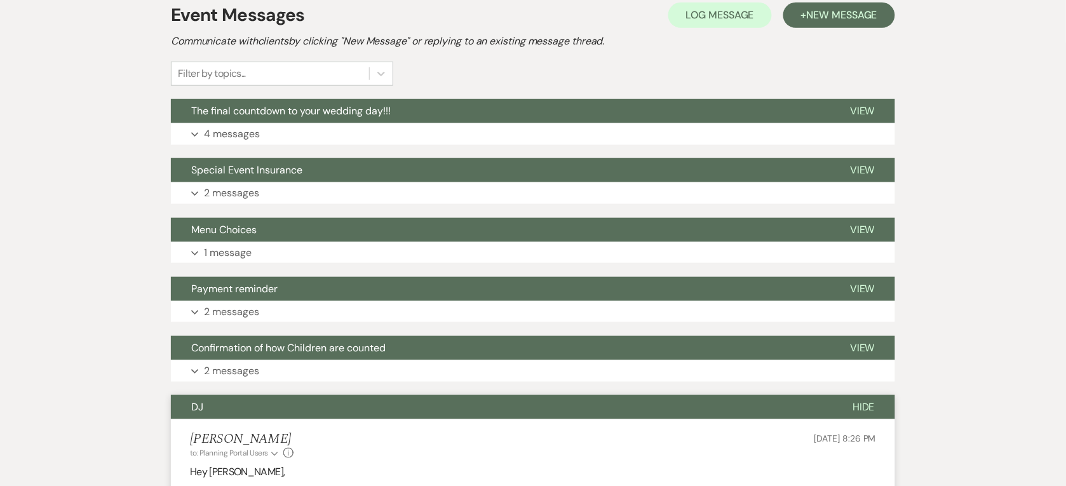
click at [276, 405] on button "DJ" at bounding box center [501, 407] width 661 height 24
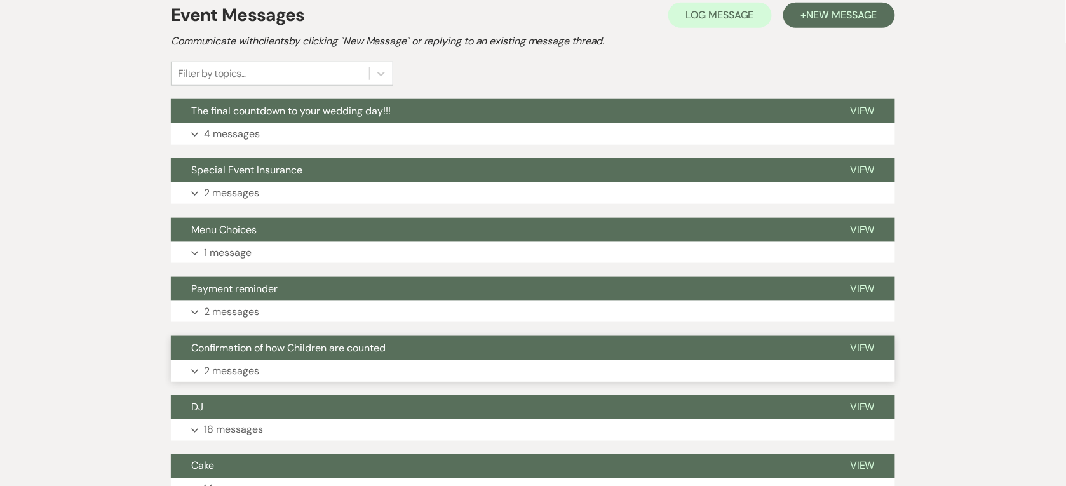
click at [274, 354] on button "Confirmation of how Children are counted" at bounding box center [500, 348] width 659 height 24
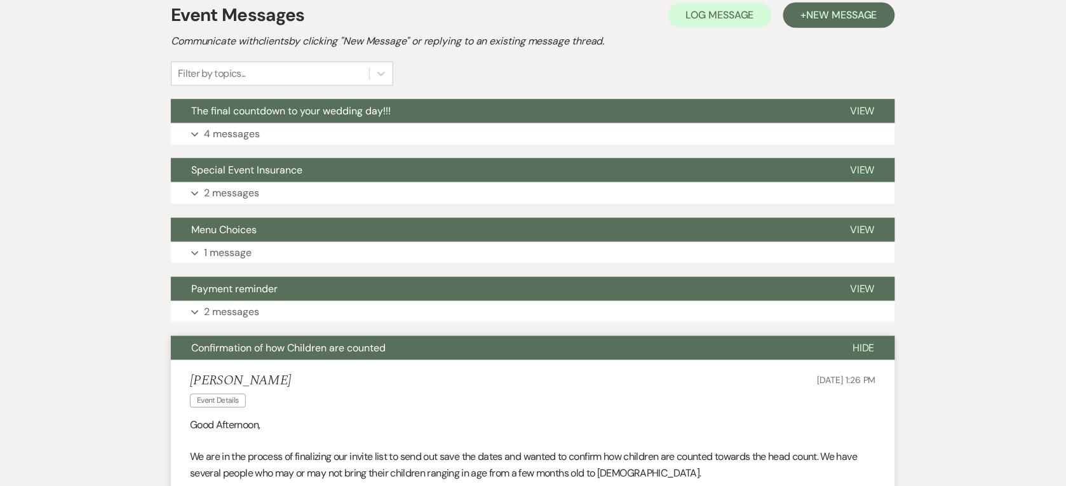
click at [274, 354] on button "Confirmation of how Children are counted" at bounding box center [501, 348] width 661 height 24
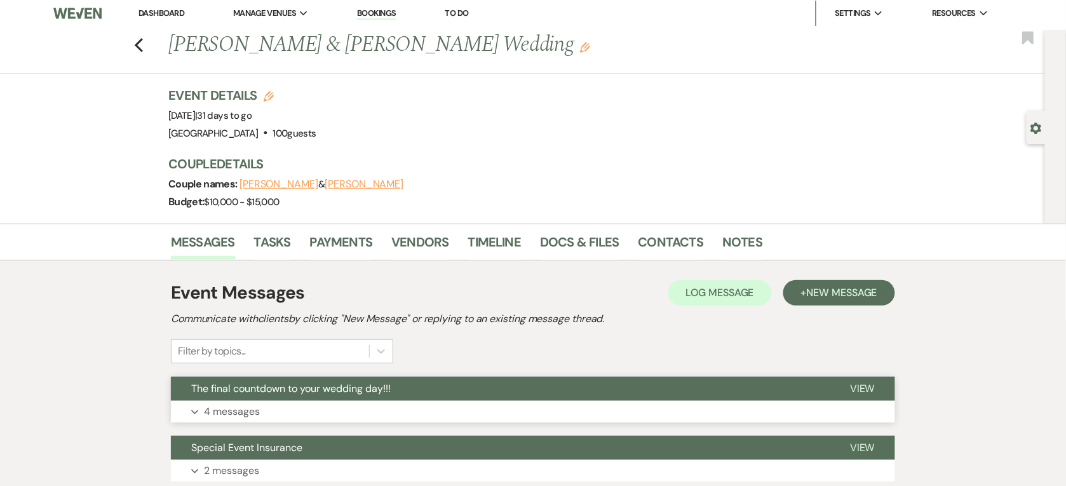
scroll to position [0, 0]
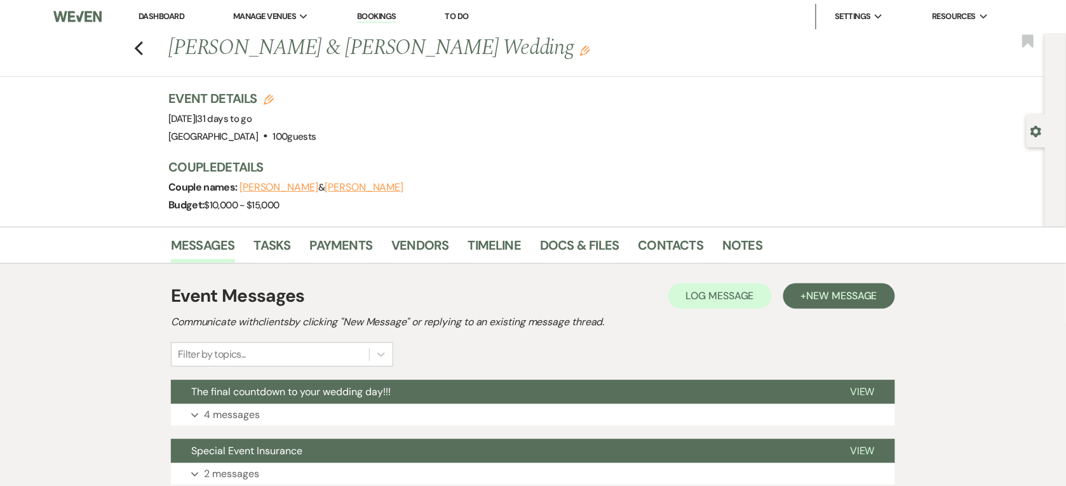
click at [173, 20] on link "Dashboard" at bounding box center [161, 16] width 46 height 11
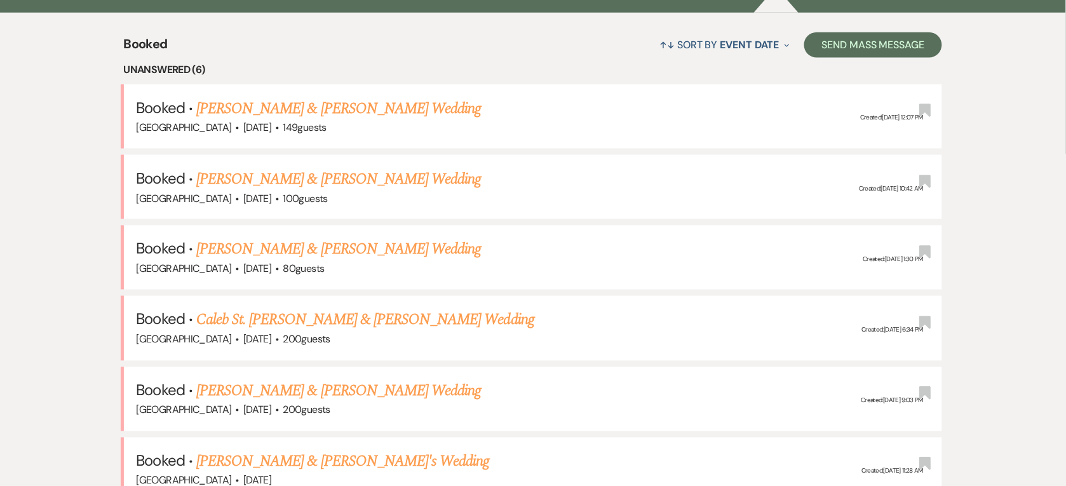
scroll to position [556, 0]
